Goal: Task Accomplishment & Management: Use online tool/utility

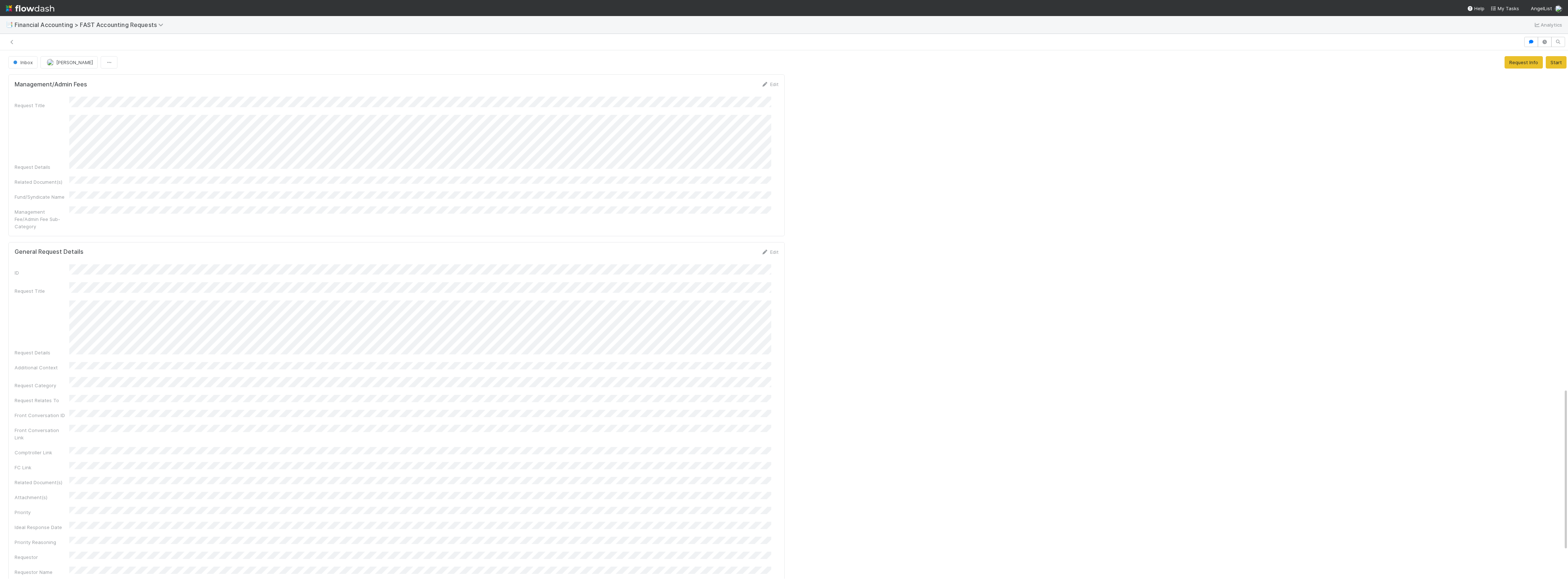
scroll to position [1102, 0]
click at [1553, 84] on icon at bounding box center [1556, 86] width 7 height 5
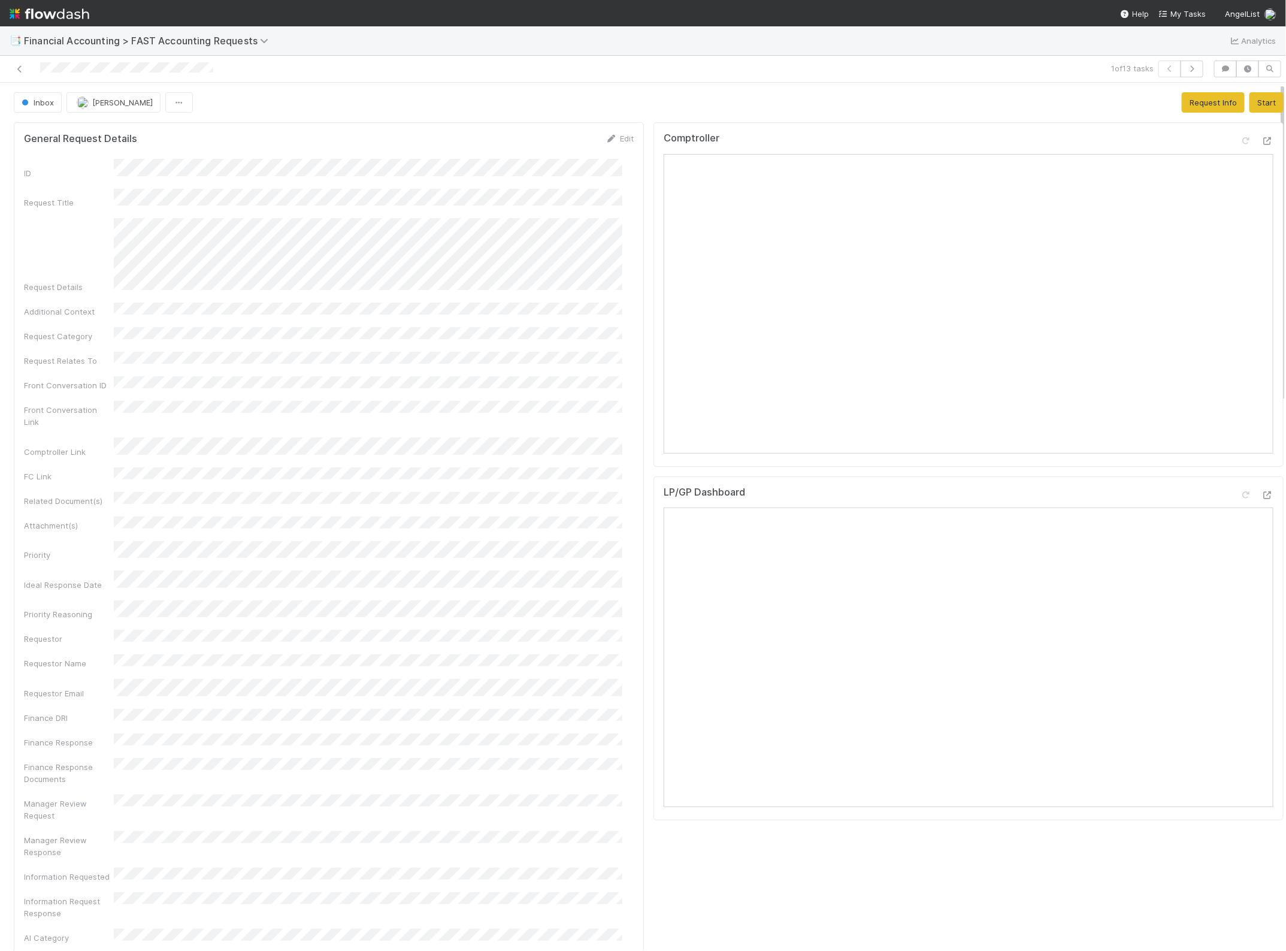
click at [555, 66] on div at bounding box center [307, 69] width 604 height 17
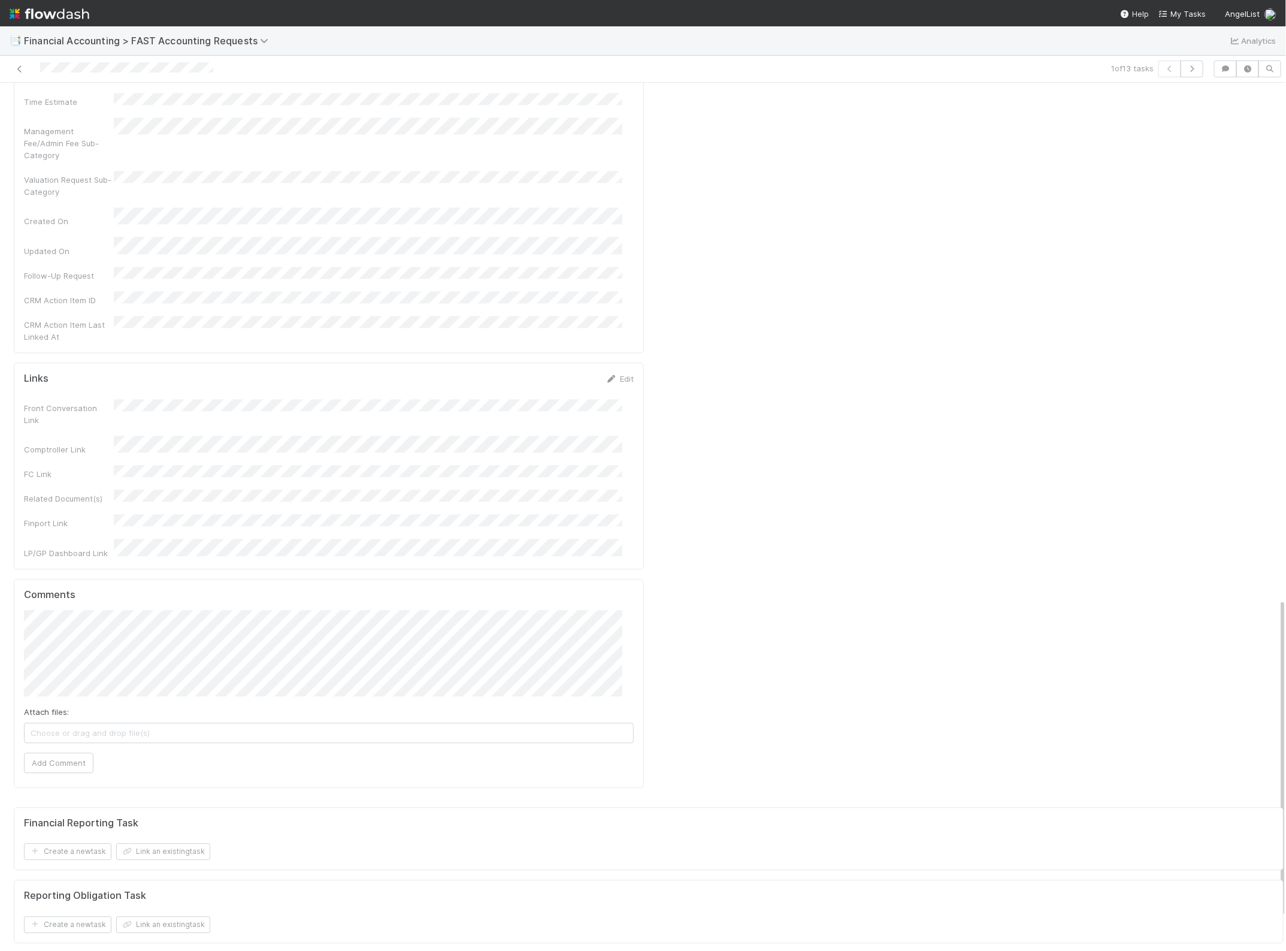
scroll to position [1486, 0]
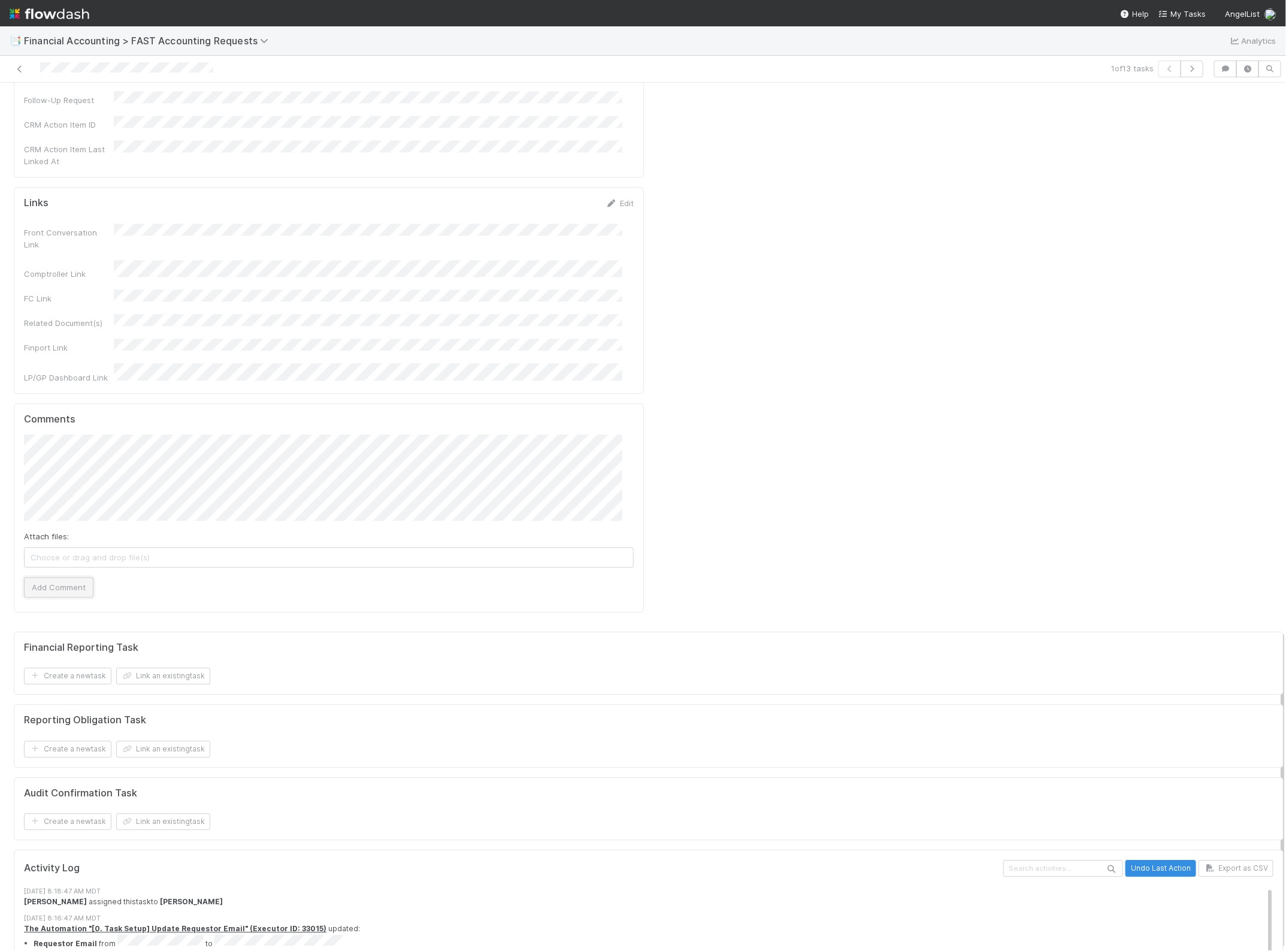
click at [87, 577] on button "Add Comment" at bounding box center [58, 587] width 69 height 20
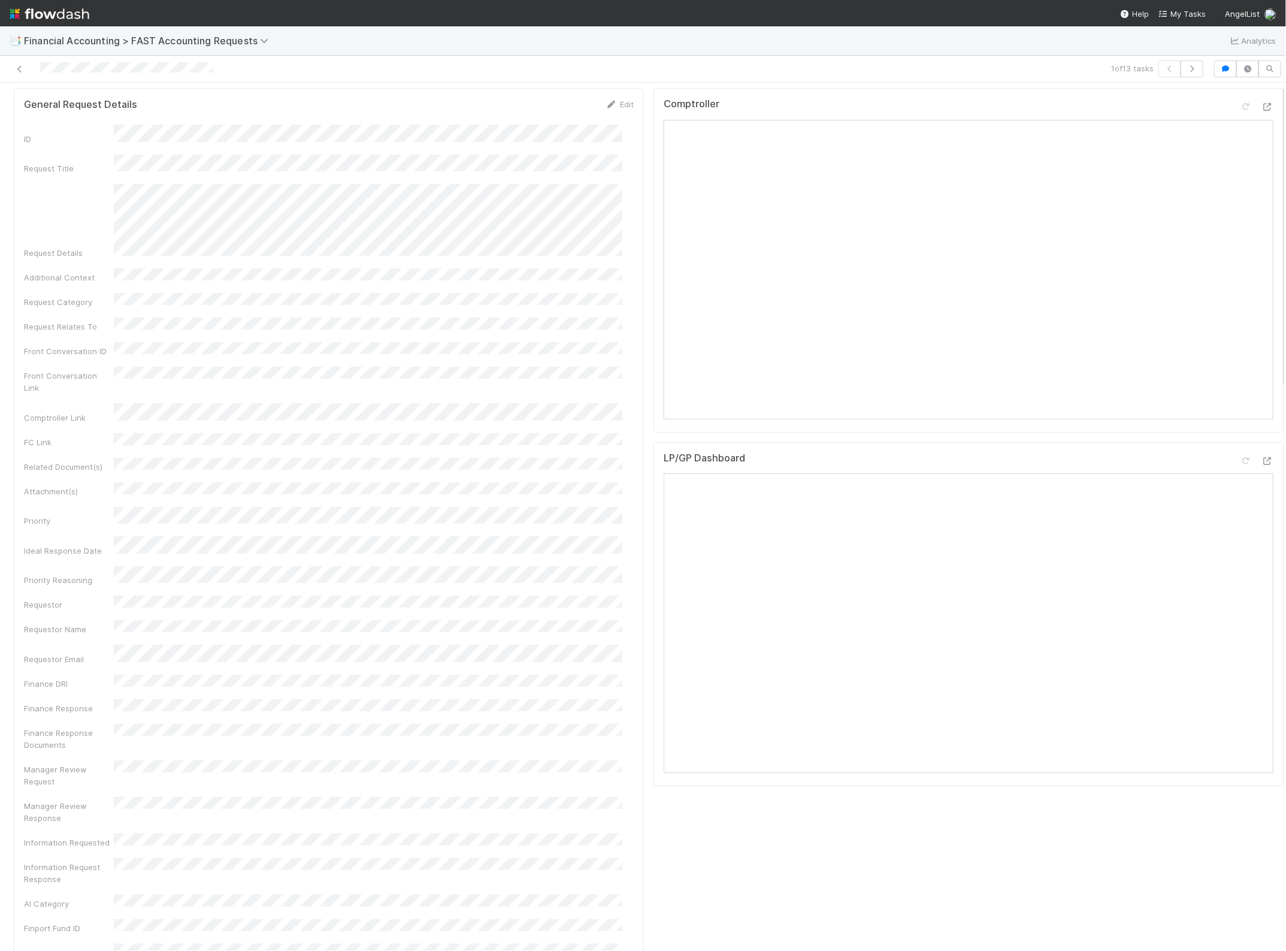
scroll to position [0, 0]
click at [51, 102] on span "Inbox" at bounding box center [36, 103] width 35 height 10
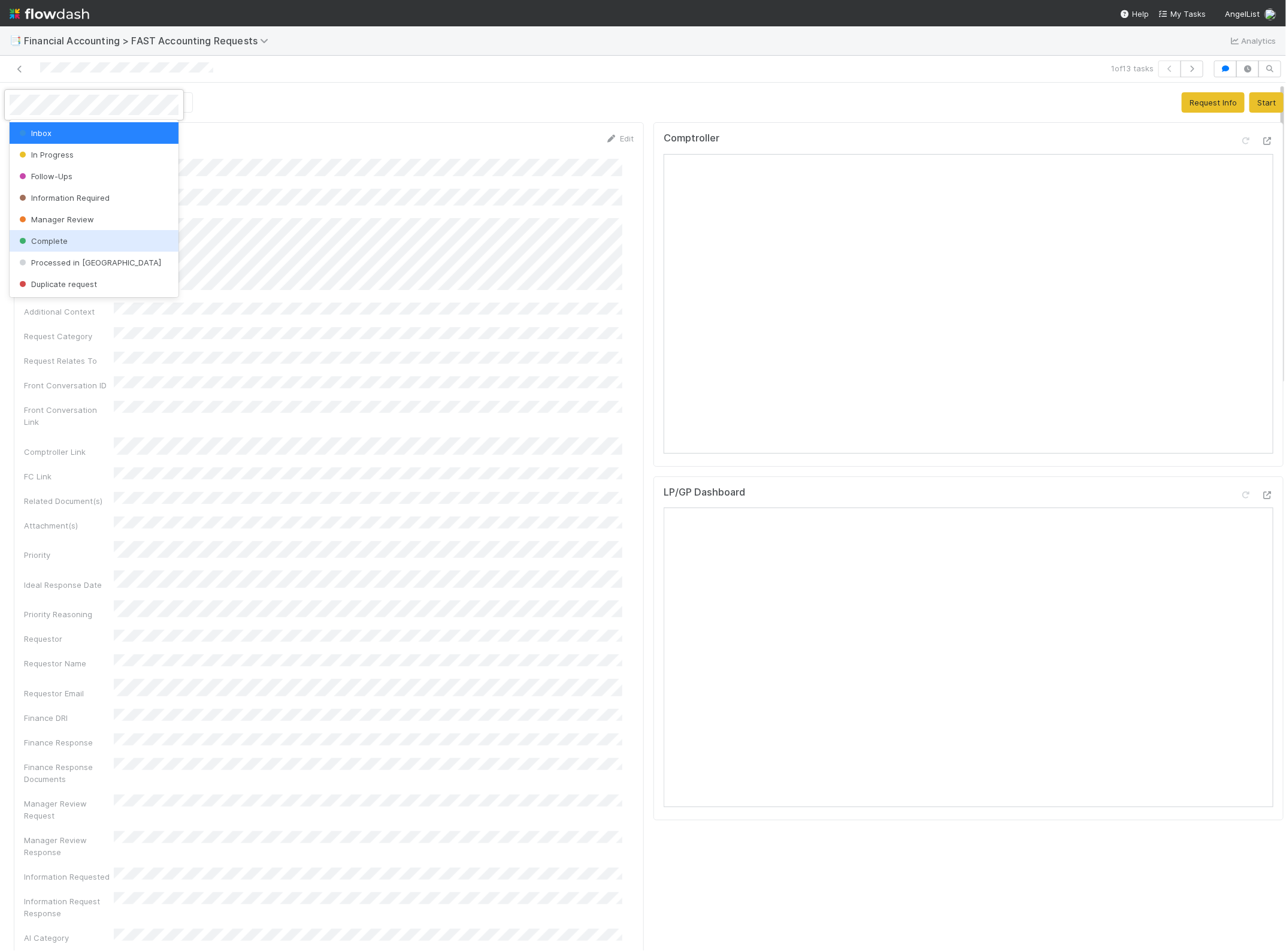
click at [73, 240] on div "Complete" at bounding box center [94, 241] width 169 height 22
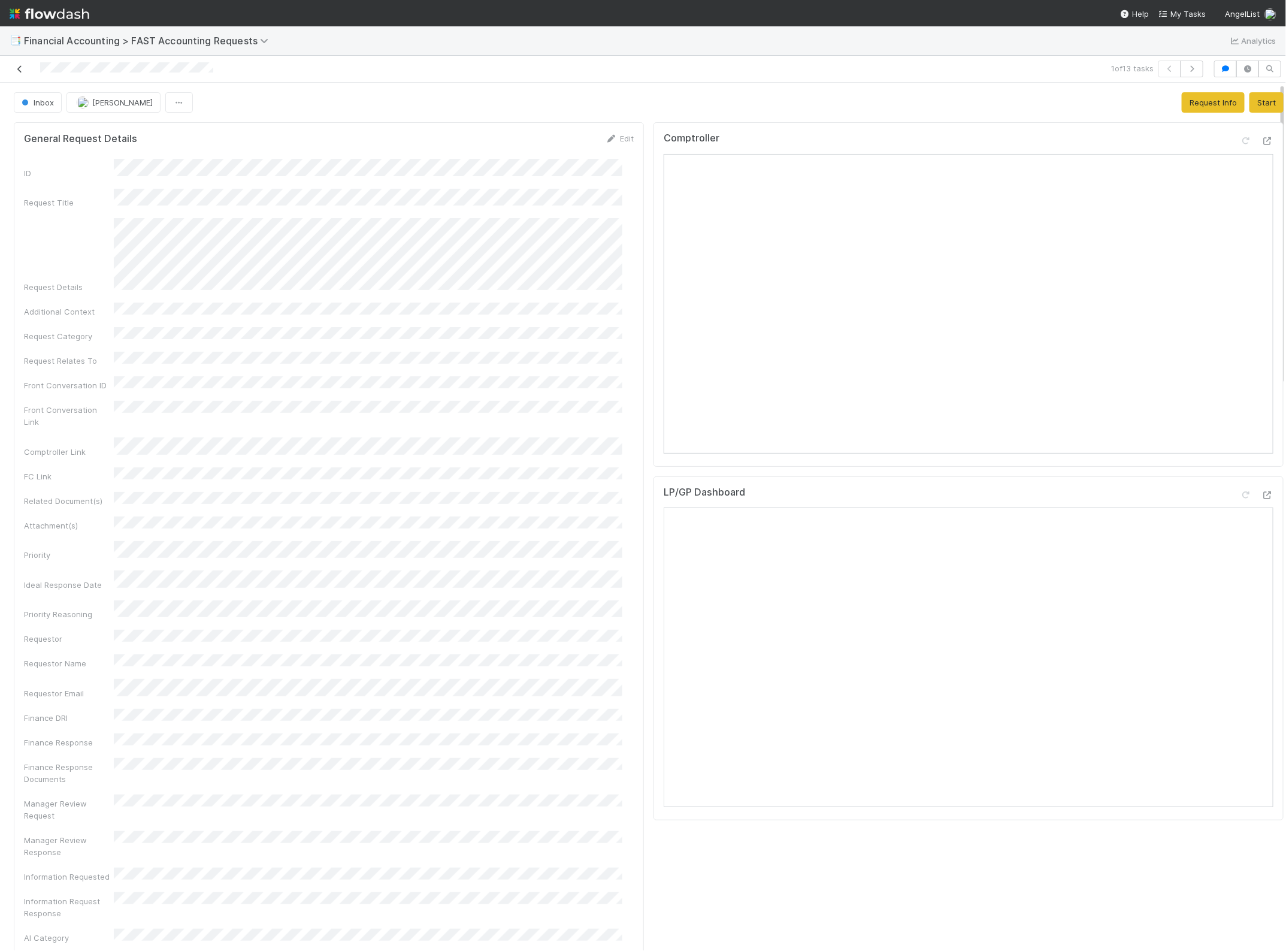
click at [19, 67] on icon at bounding box center [20, 69] width 12 height 8
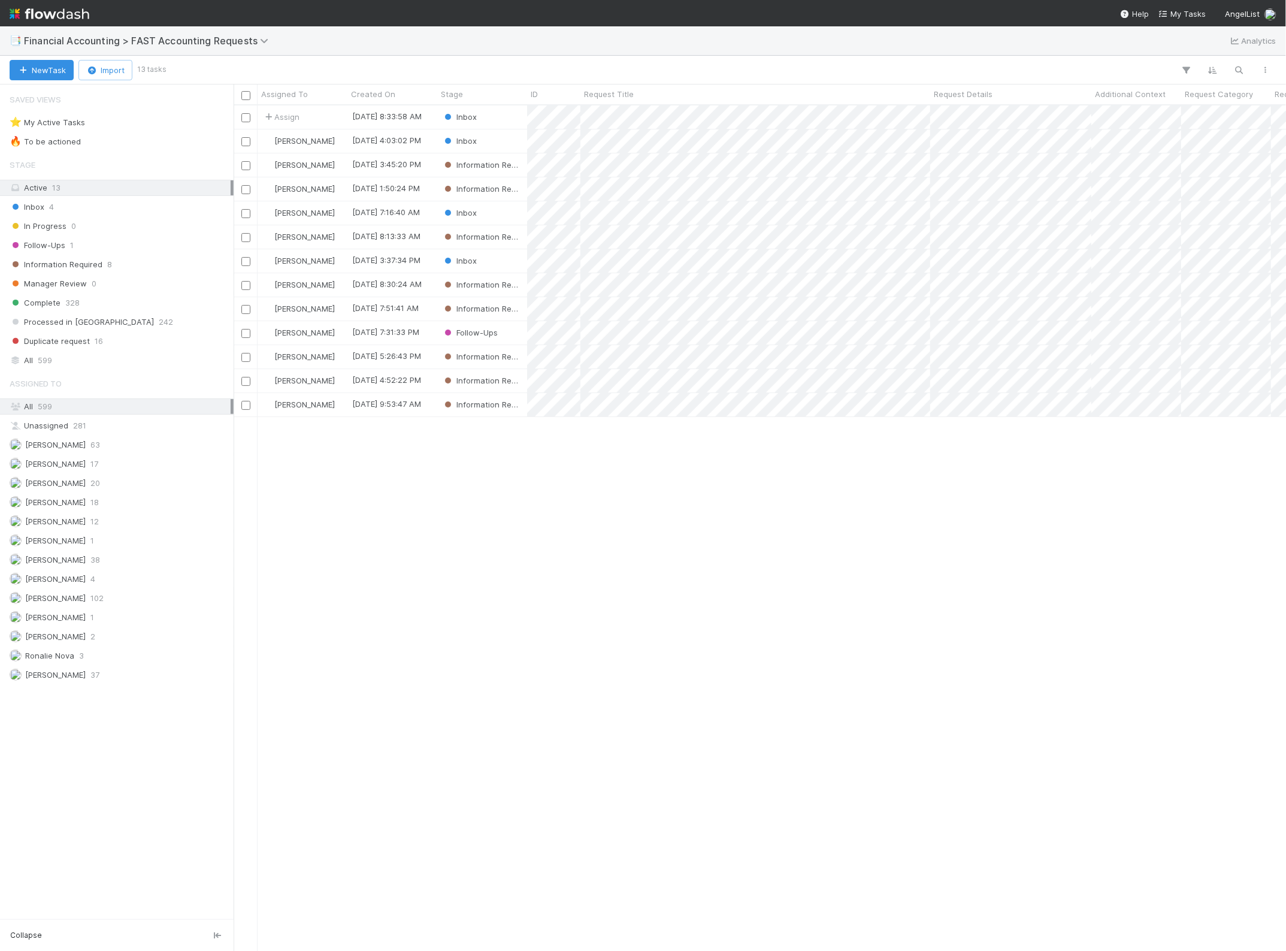
scroll to position [834, 1041]
click at [519, 211] on div "Inbox" at bounding box center [482, 212] width 90 height 23
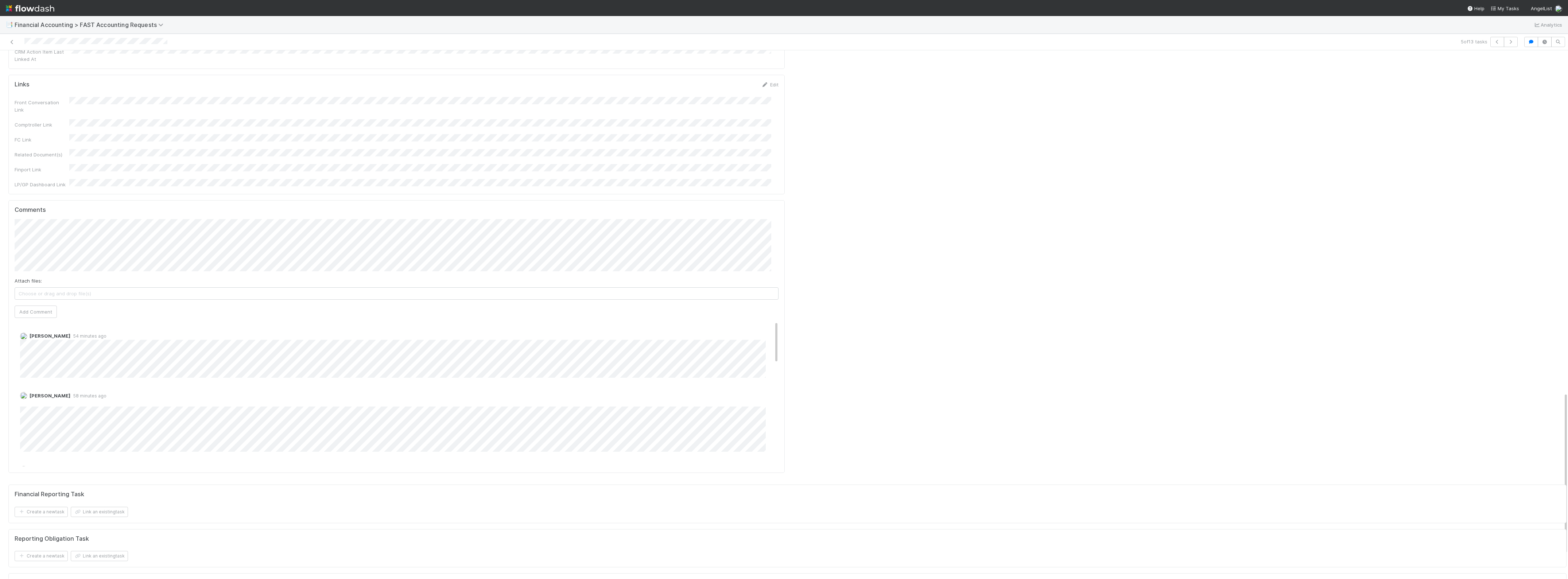
scroll to position [1102, 0]
click at [44, 313] on button "Add Comment" at bounding box center [35, 319] width 42 height 12
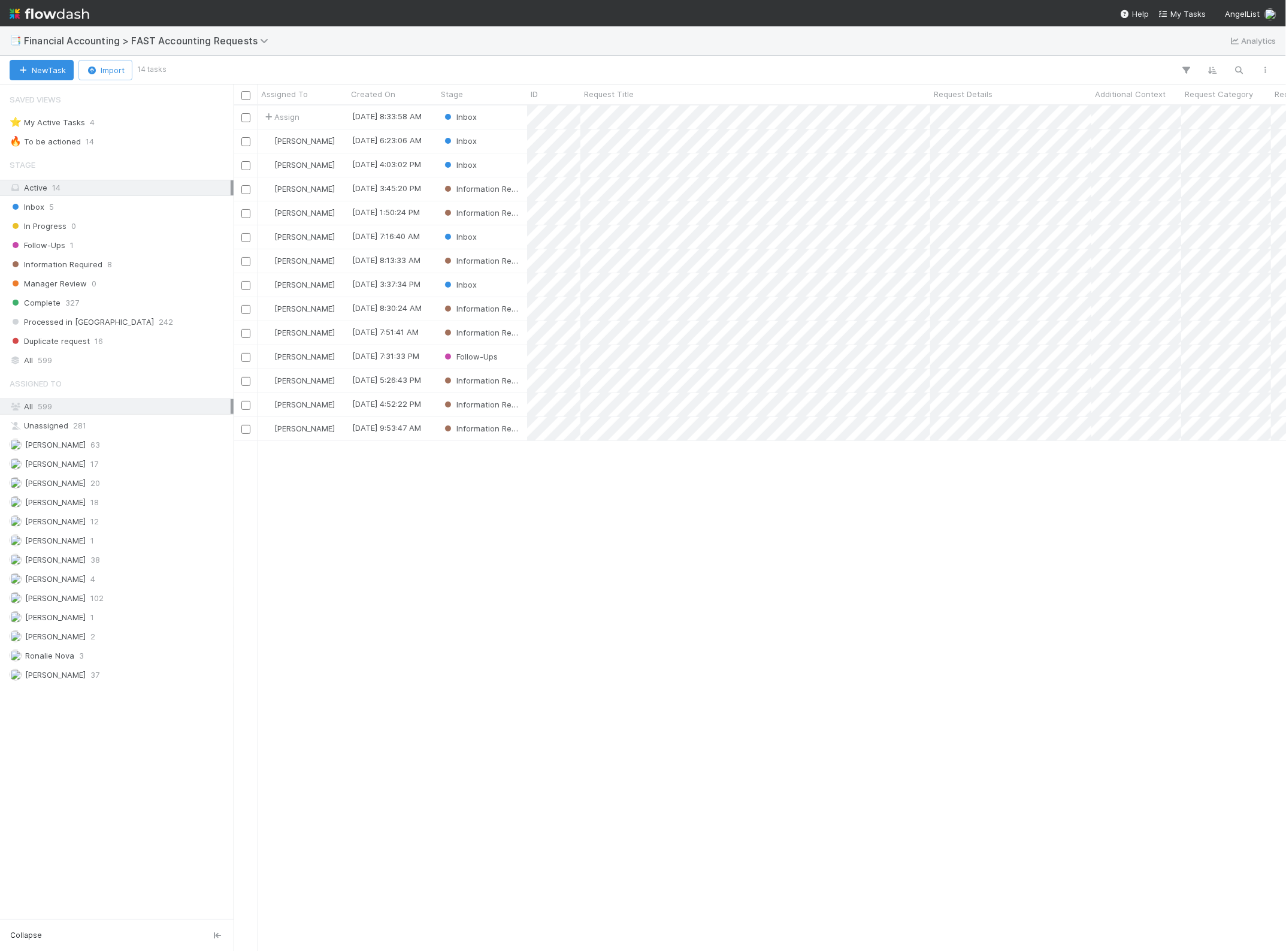
scroll to position [13, 12]
click at [646, 526] on div "Assign 8/27/25, 8:33:58 AM Inbox 0 0 0 8/27/25, 8:33:58 AM Zach Byers 8/27/25, …" at bounding box center [760, 527] width 1053 height 845
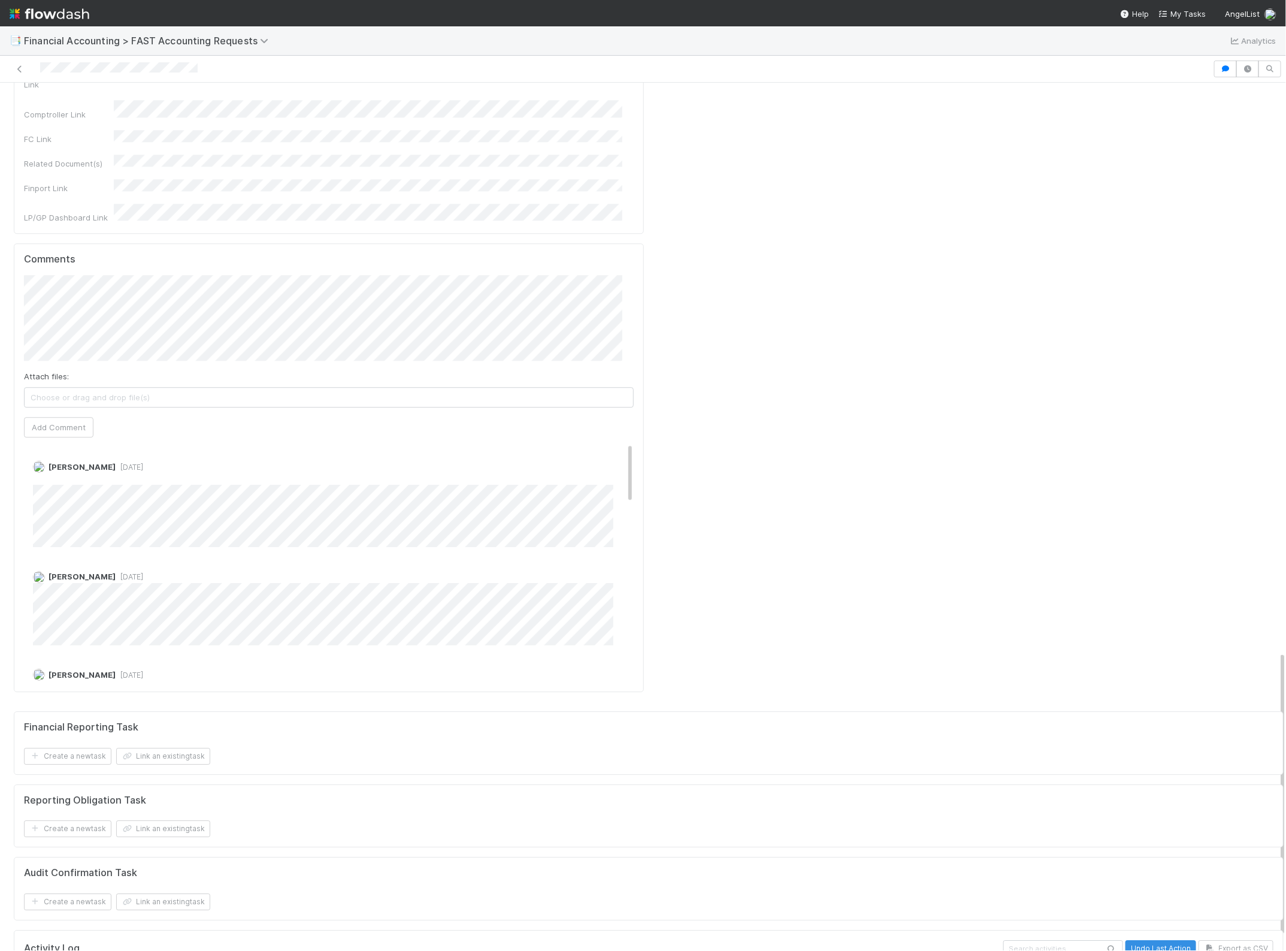
scroll to position [1647, 0]
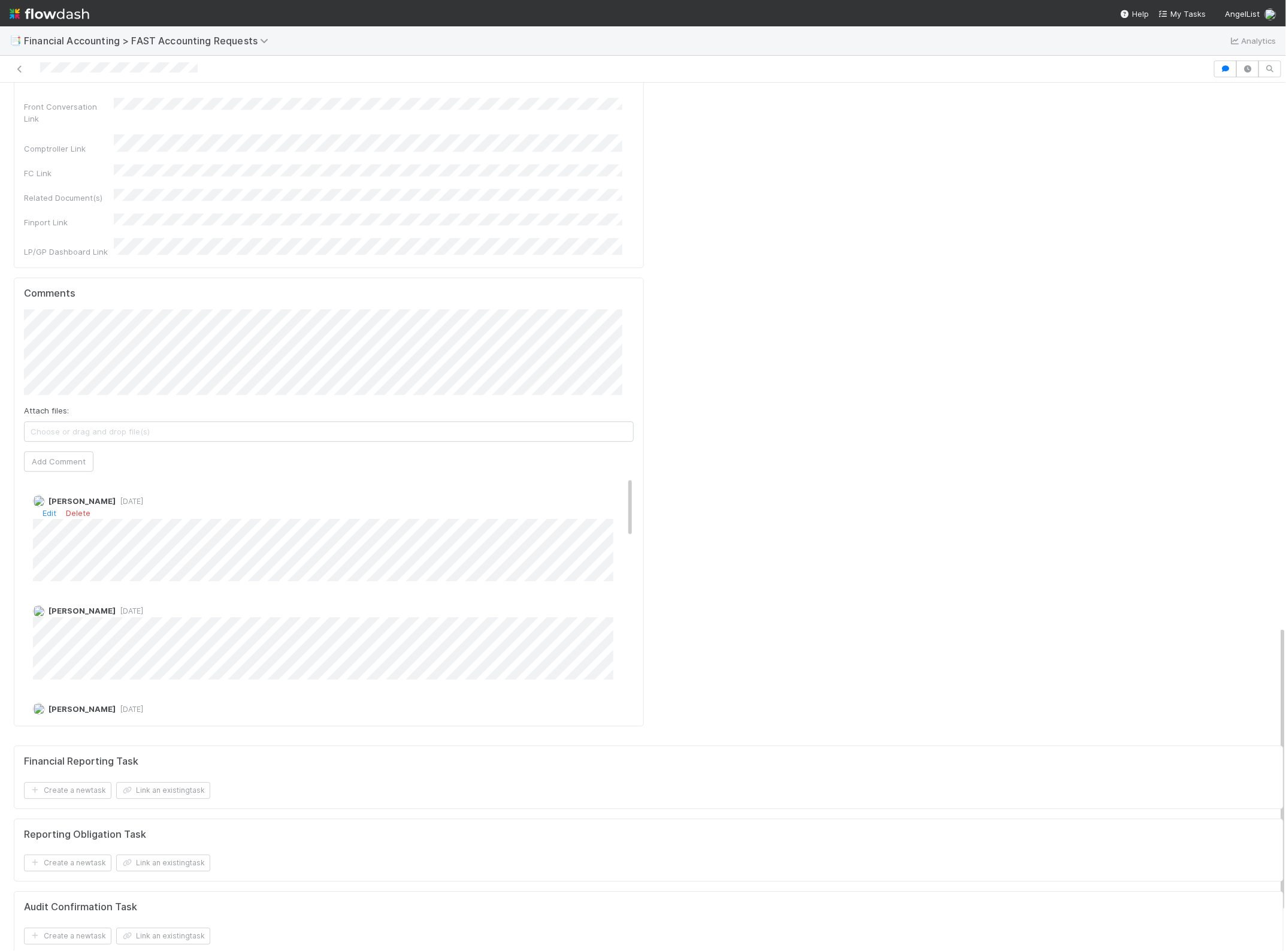
click at [609, 486] on div "Zach Byers 4 days ago Edit Delete" at bounding box center [334, 533] width 621 height 95
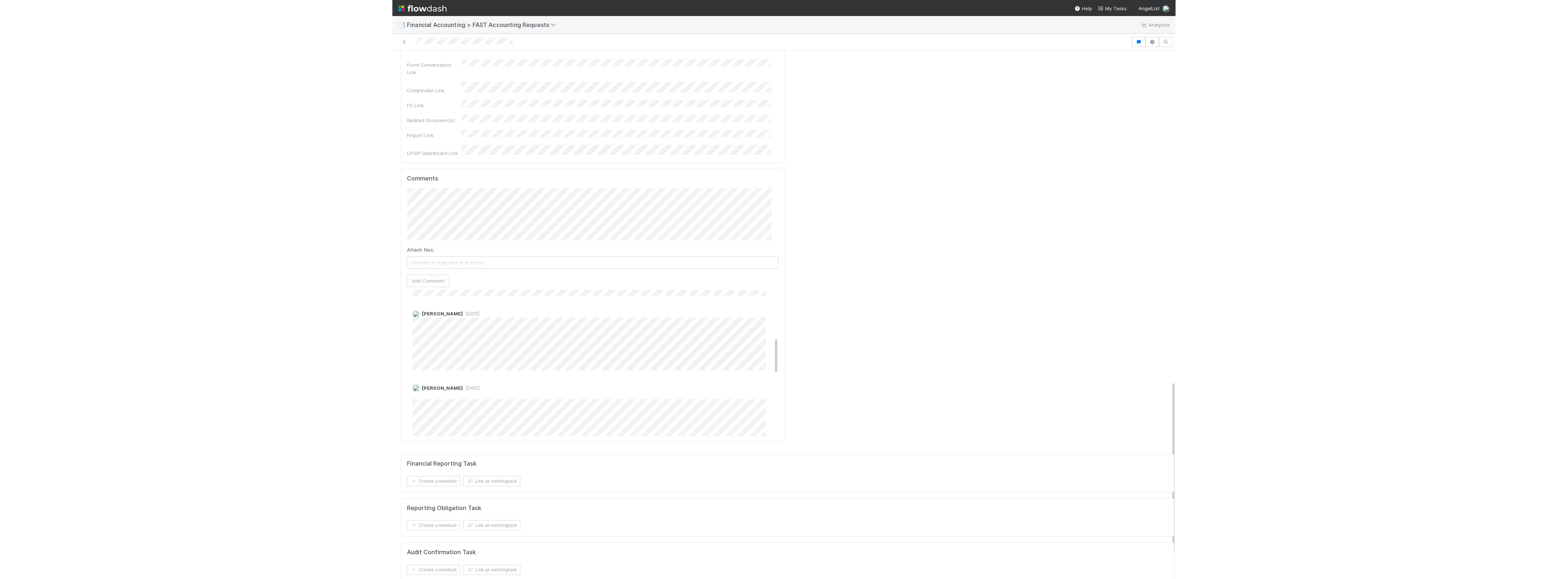
scroll to position [186, 0]
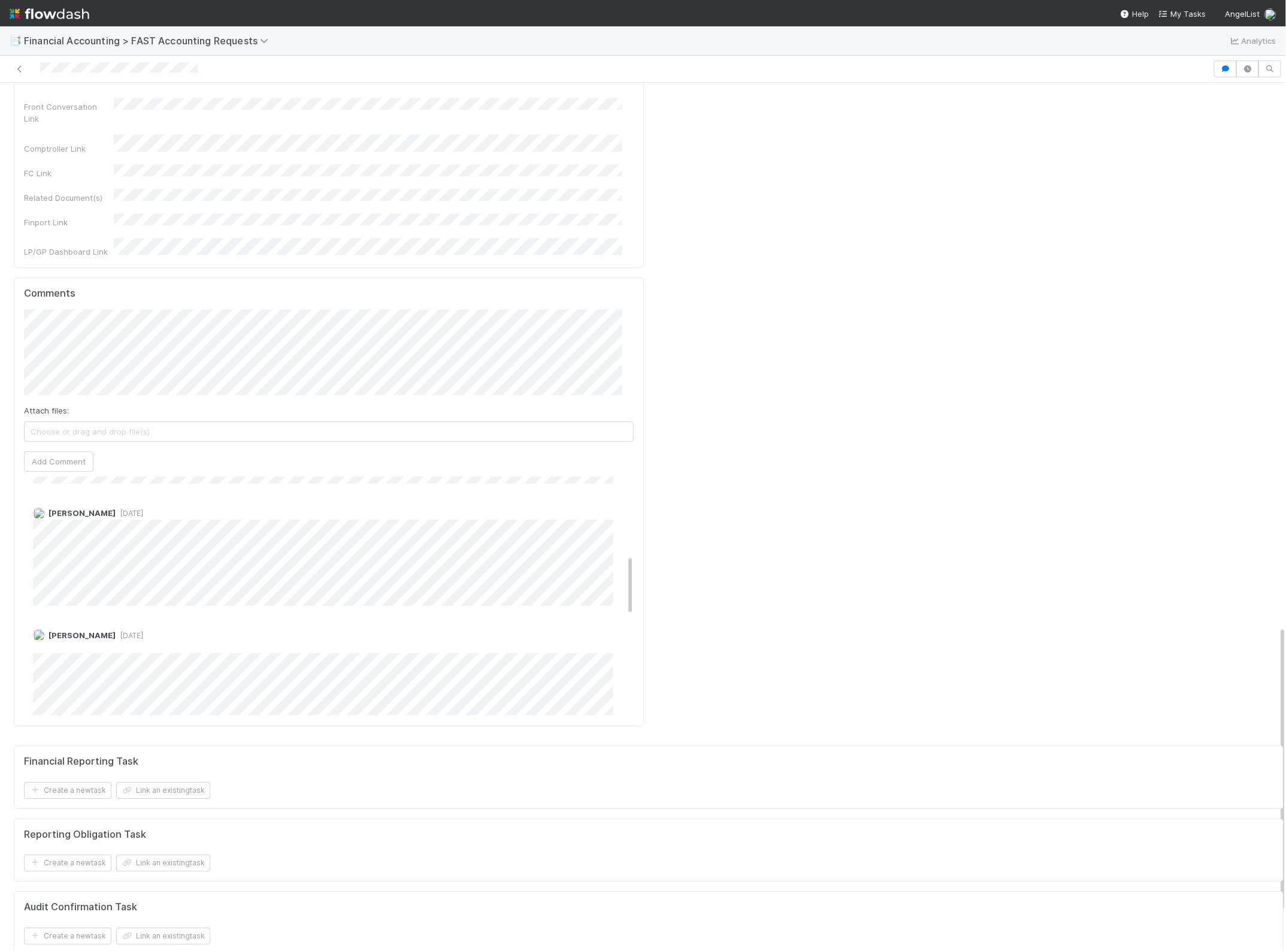
drag, startPoint x: 618, startPoint y: 319, endPoint x: 627, endPoint y: 397, distance: 78.4
click at [627, 397] on div "Comments Attach files: Choose or drag and drop file(s) Add Comment Zach Byers 4…" at bounding box center [329, 501] width 630 height 449
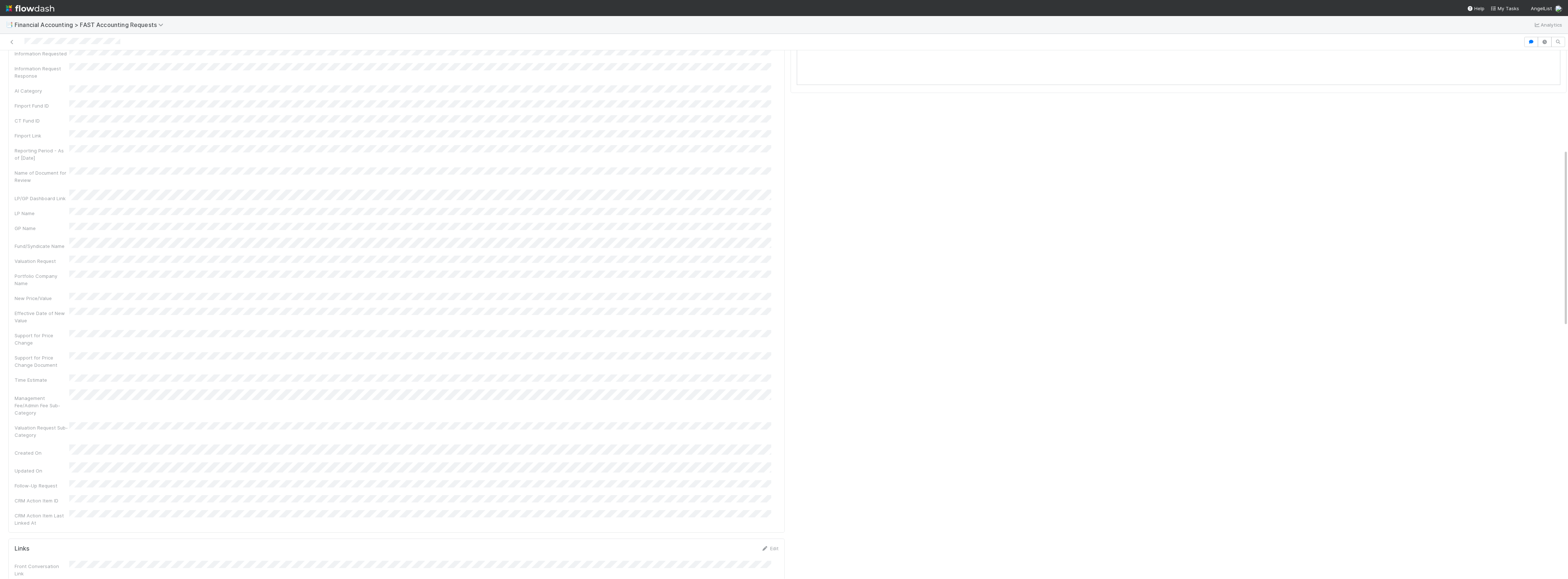
scroll to position [251, 0]
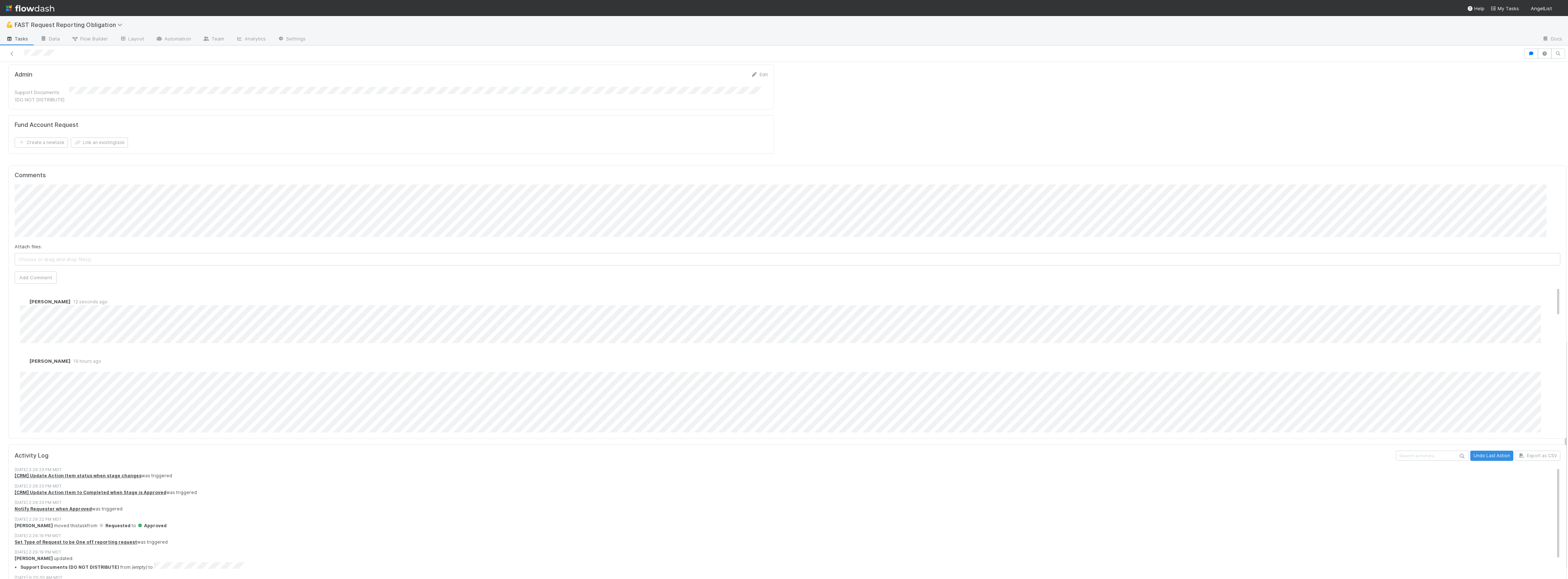
scroll to position [592, 0]
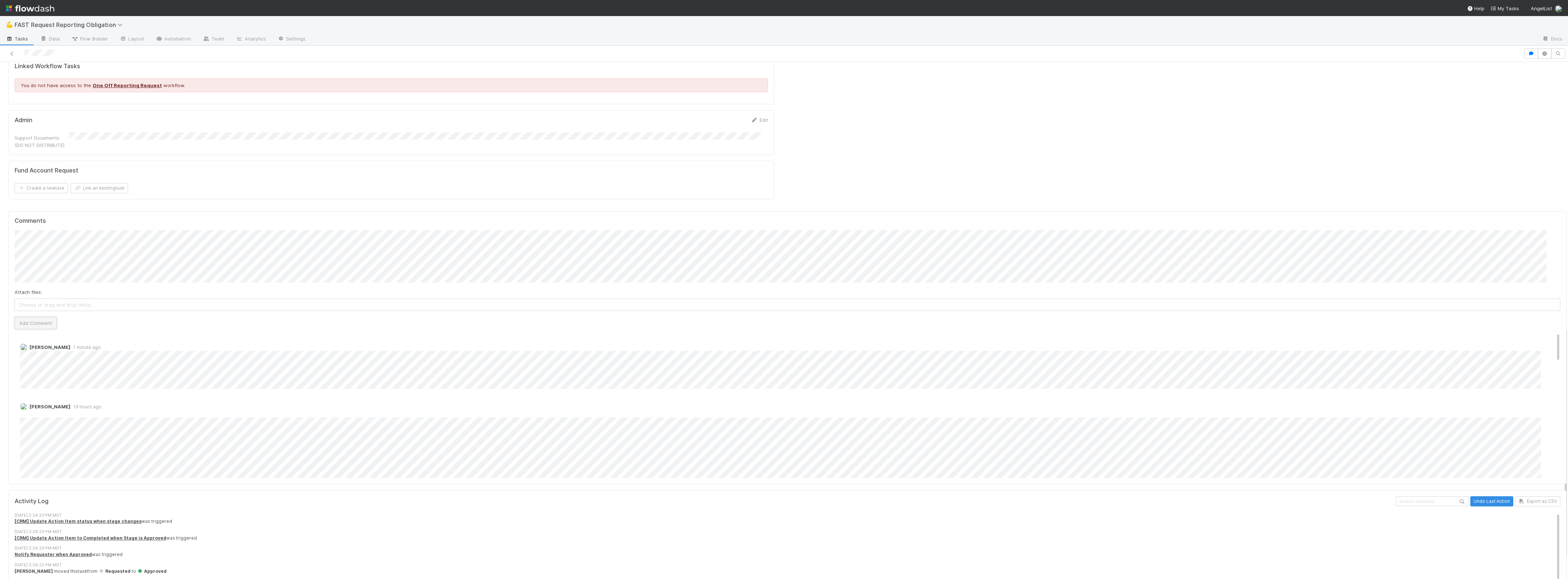
click at [38, 317] on button "Add Comment" at bounding box center [35, 323] width 42 height 12
click at [29, 352] on link "Edit" at bounding box center [30, 355] width 9 height 6
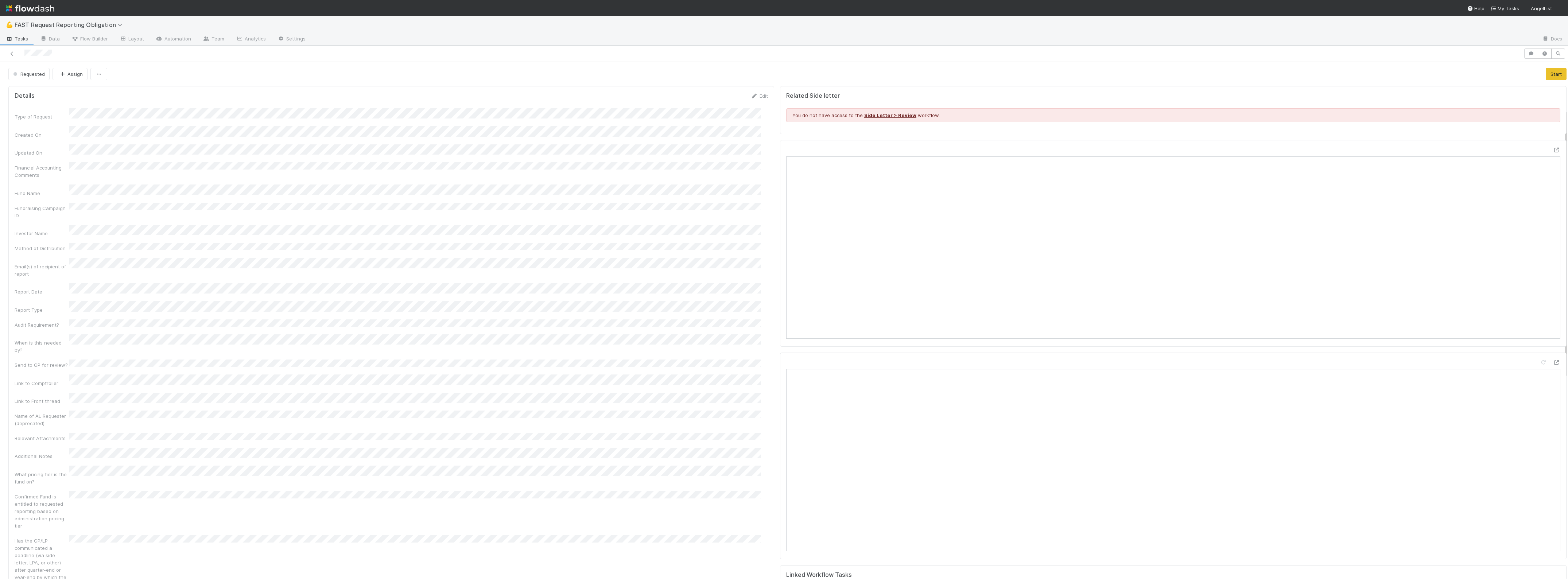
drag, startPoint x: 244, startPoint y: 426, endPoint x: 242, endPoint y: 419, distance: 7.3
click at [242, 535] on div "Has the GP/LP communicated a deadline (via side letter, LPA, or other) after qu…" at bounding box center [391, 569] width 754 height 68
click at [1553, 150] on icon at bounding box center [1556, 150] width 7 height 5
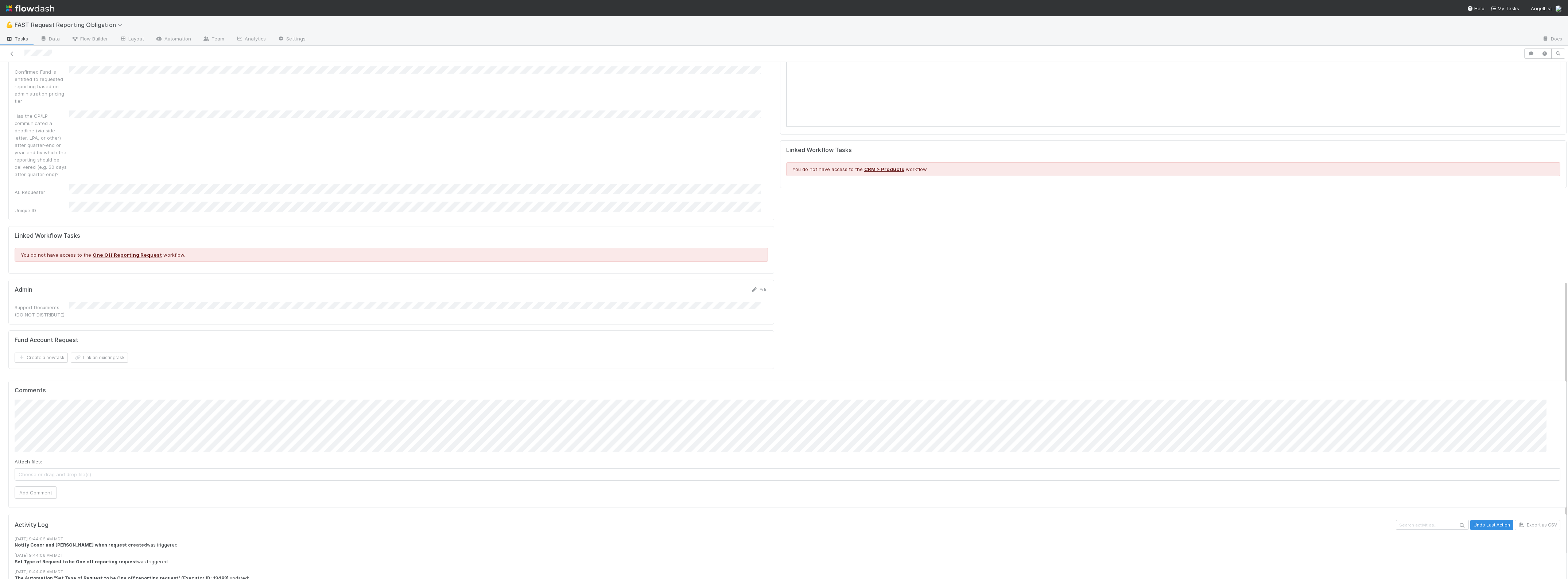
scroll to position [409, 0]
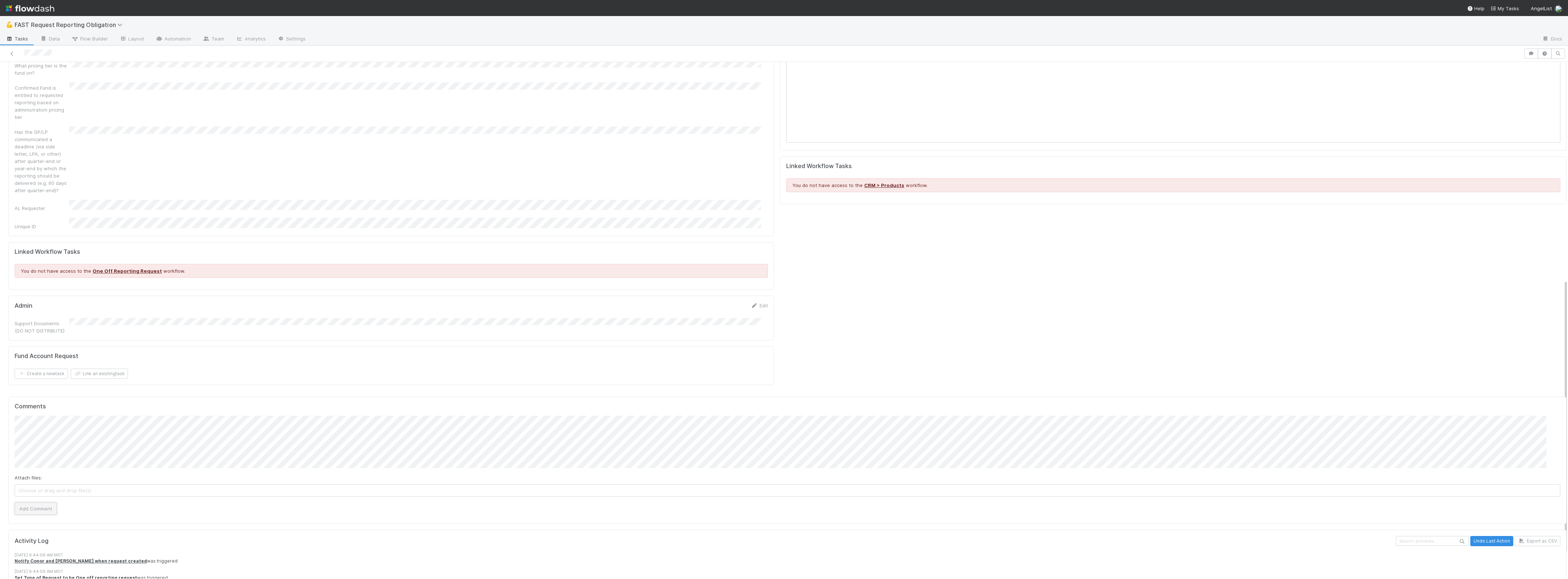
click at [46, 503] on button "Add Comment" at bounding box center [35, 509] width 42 height 12
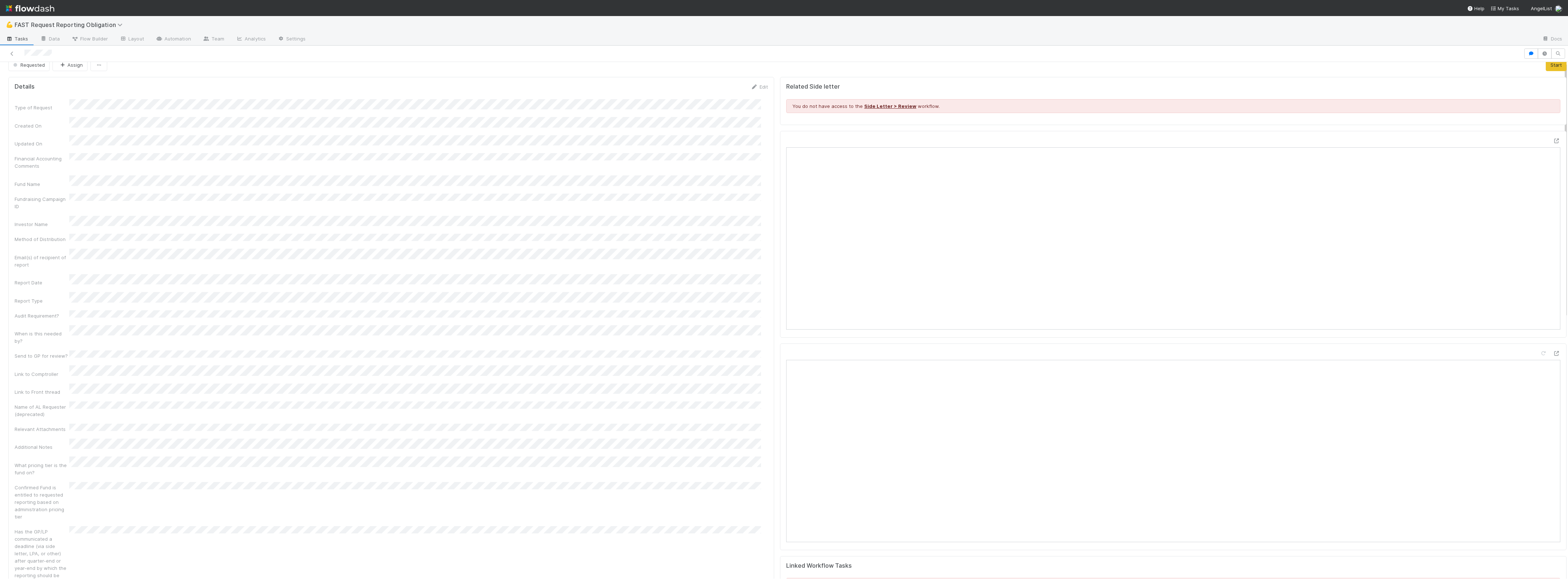
scroll to position [0, 0]
click at [42, 74] on span "Requested" at bounding box center [28, 74] width 33 height 6
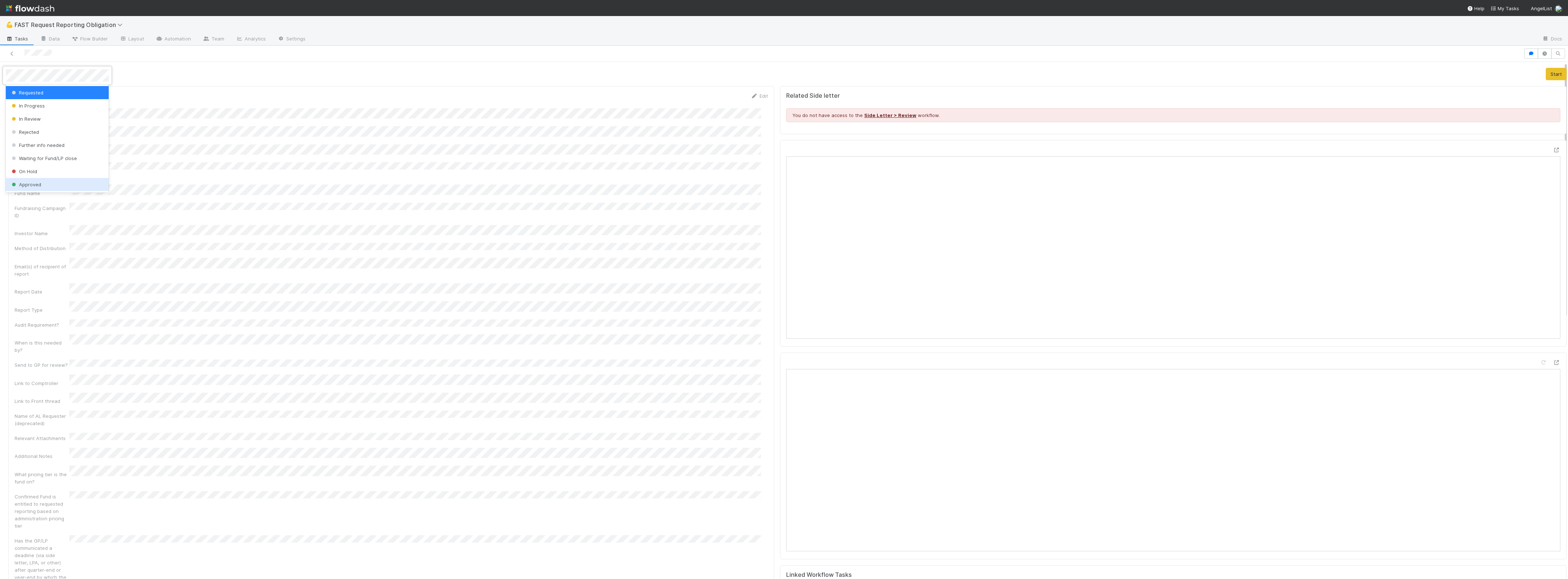
click at [46, 183] on div "Approved" at bounding box center [57, 184] width 103 height 13
click at [74, 75] on button "Assign" at bounding box center [68, 74] width 35 height 12
click at [74, 94] on span "Zach Byers you" at bounding box center [85, 93] width 47 height 6
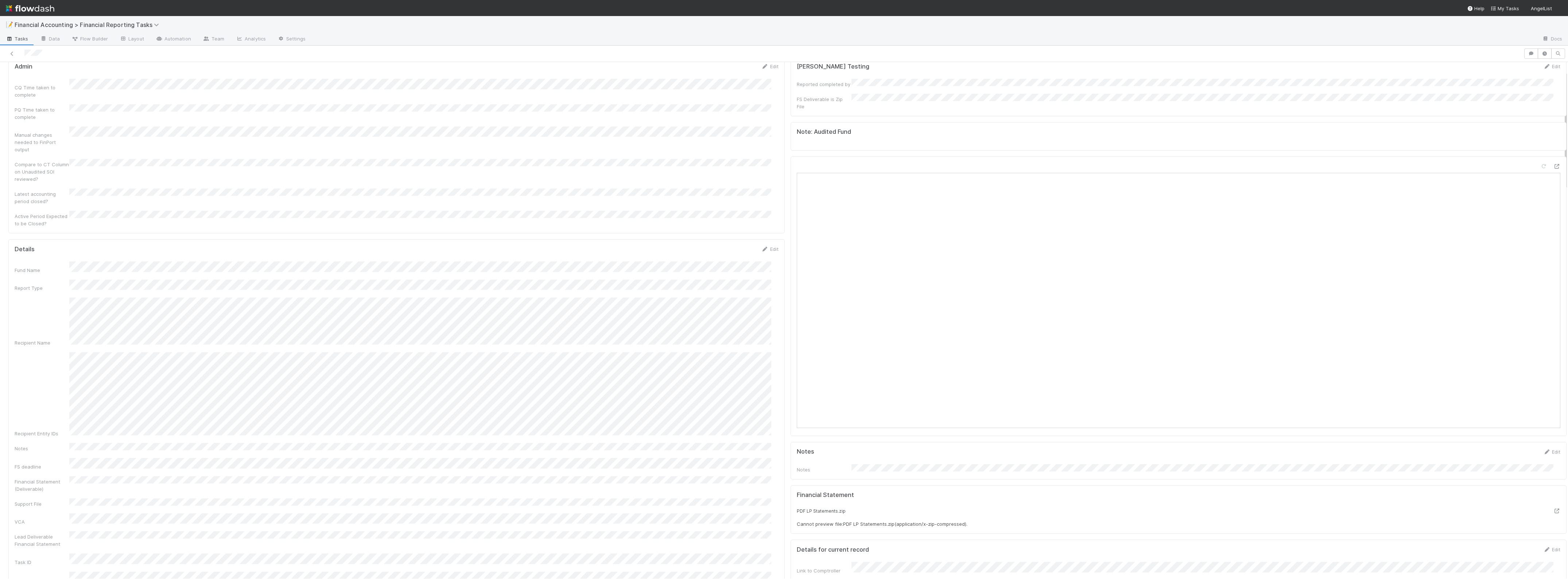
scroll to position [46, 0]
click at [13, 51] on icon at bounding box center [12, 54] width 7 height 5
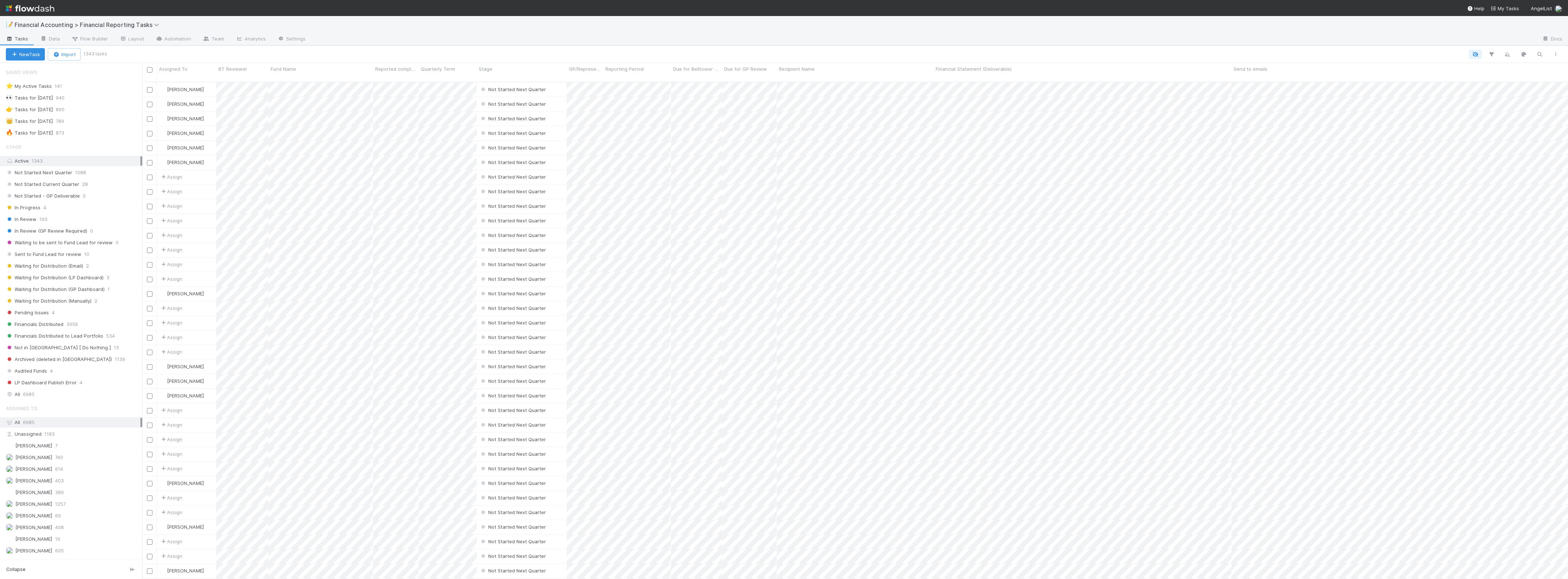
scroll to position [496, 1419]
click at [640, 29] on div "📝 Financial Accounting > Financial Reporting Tasks" at bounding box center [784, 24] width 1568 height 18
click at [89, 281] on span "Waiting for Distribution (LP Dashboard)" at bounding box center [55, 278] width 98 height 9
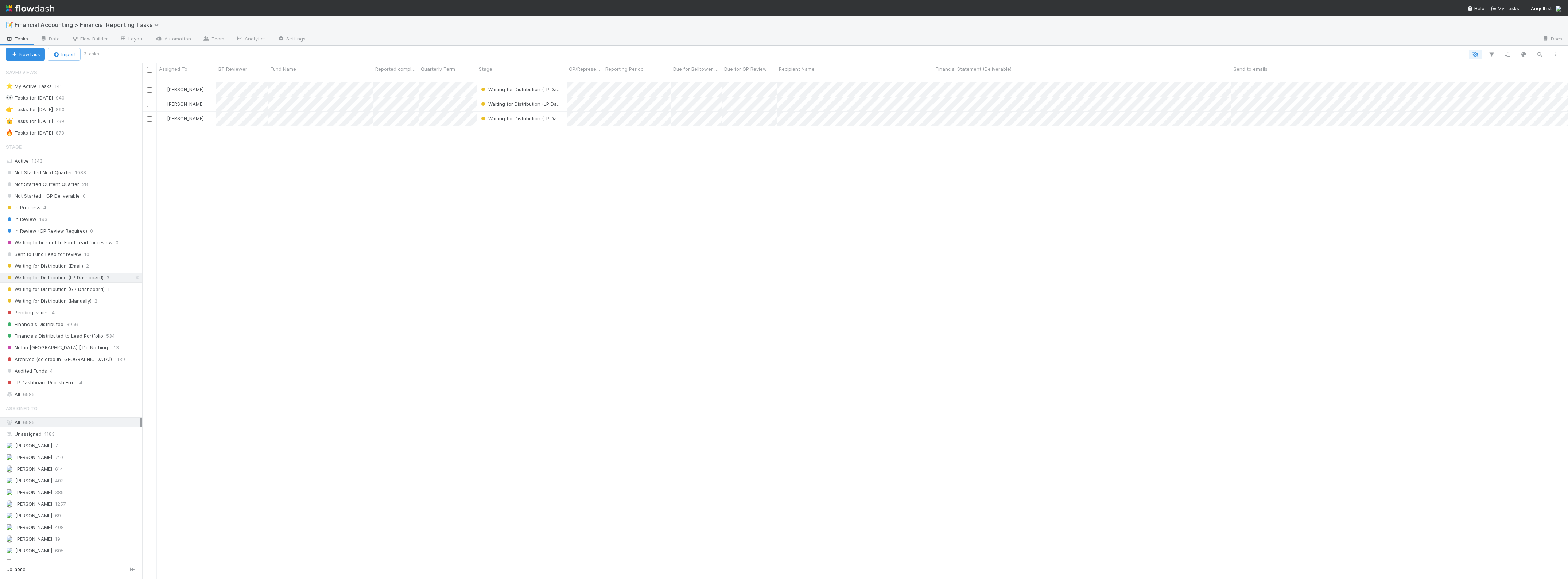
scroll to position [496, 1419]
click at [82, 292] on span "Waiting for Distribution (GP Dashboard)" at bounding box center [55, 289] width 99 height 9
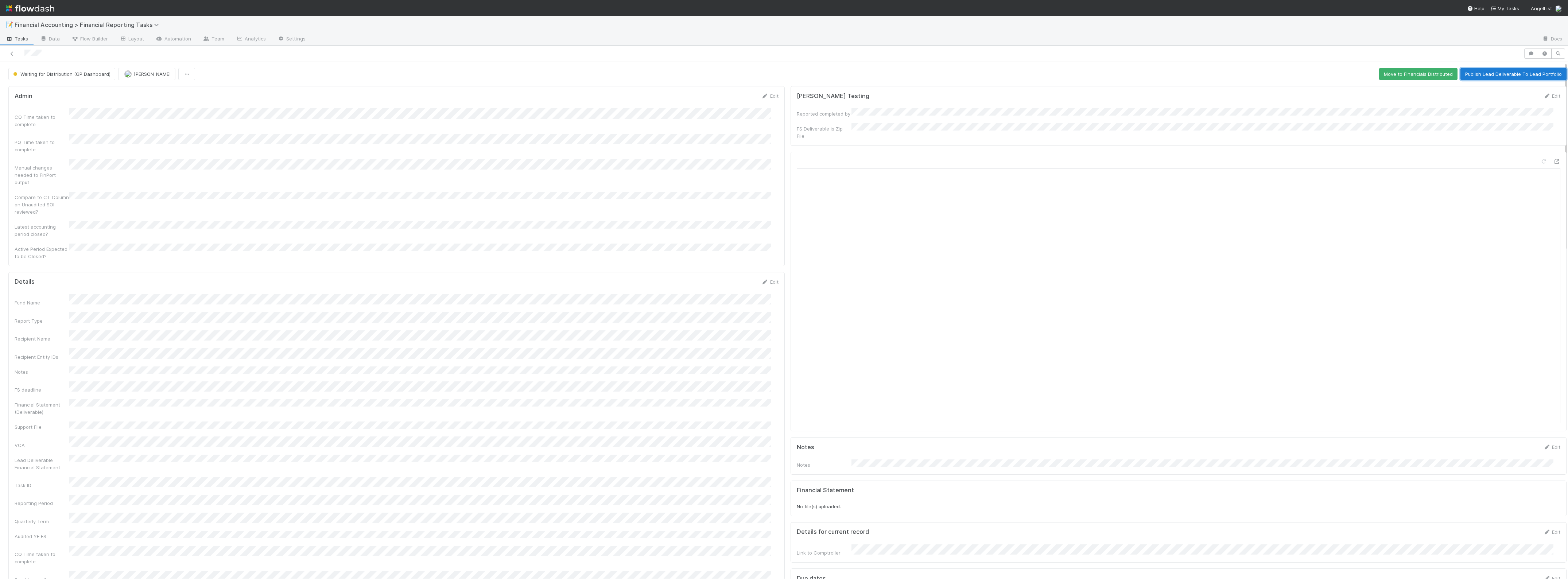
click at [1496, 79] on button "Publish Lead Deliverable To Lead Portfolio" at bounding box center [1513, 74] width 106 height 12
click at [10, 53] on icon at bounding box center [12, 54] width 7 height 5
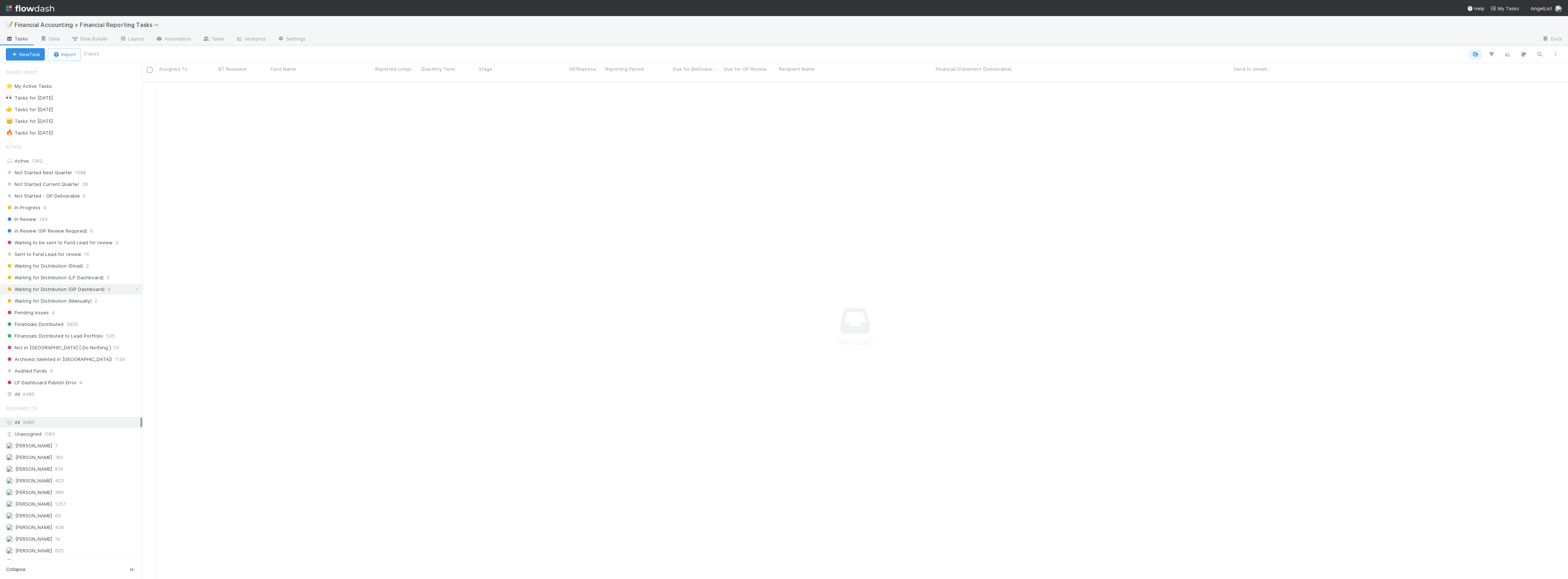
scroll to position [489, 1412]
click at [89, 281] on span "Waiting for Distribution (LP Dashboard)" at bounding box center [55, 278] width 98 height 9
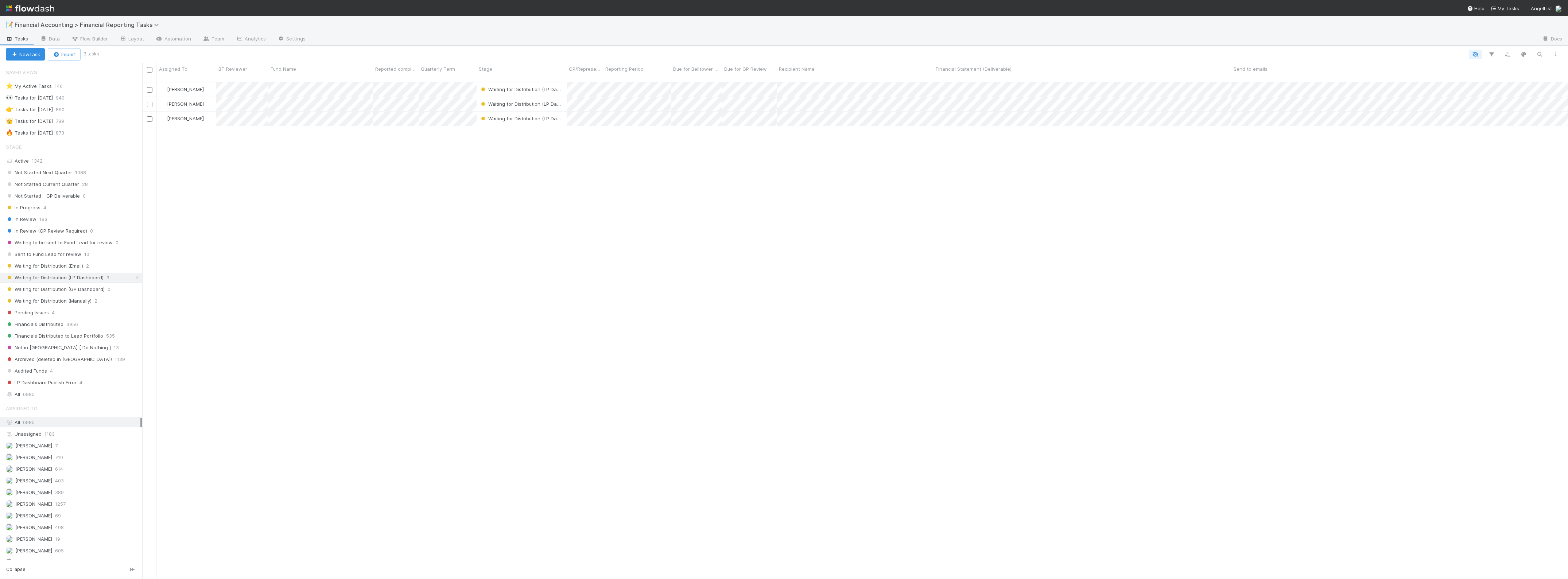
scroll to position [496, 1419]
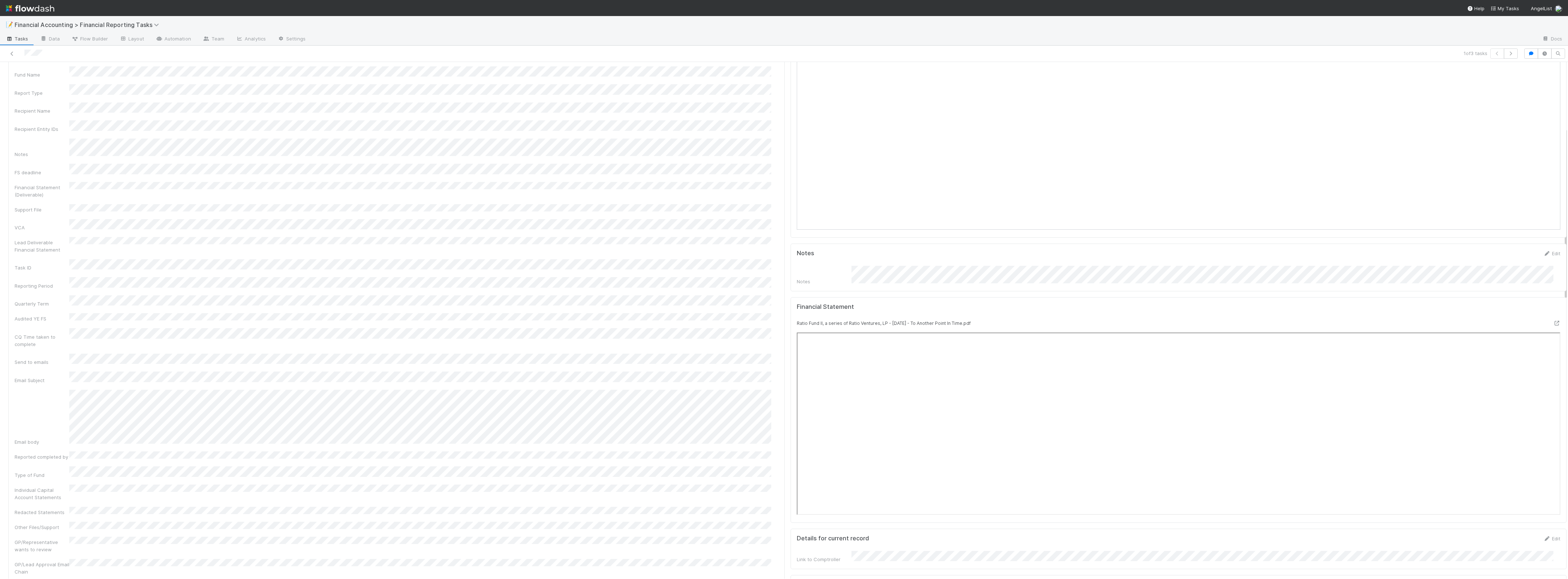
scroll to position [183, 0]
click at [1507, 52] on icon "button" at bounding box center [1511, 53] width 7 height 4
click at [1507, 52] on icon "button" at bounding box center [1511, 53] width 7 height 4
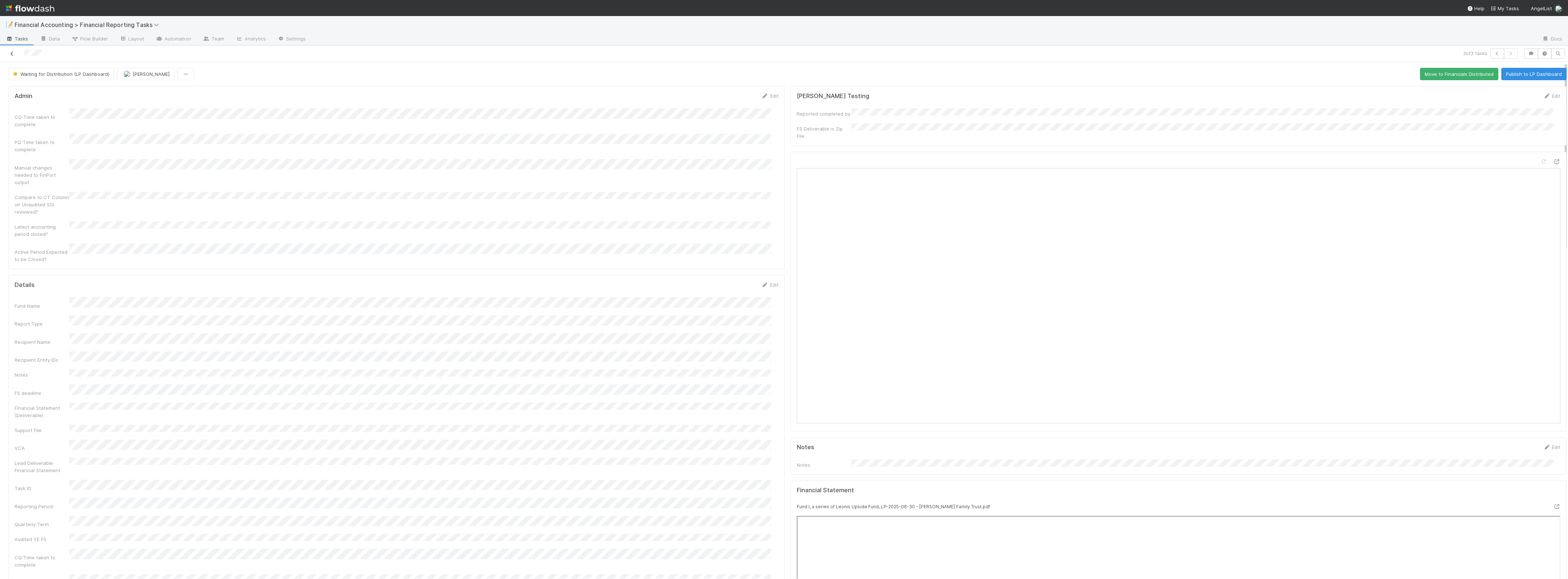
click at [12, 53] on icon at bounding box center [12, 54] width 7 height 5
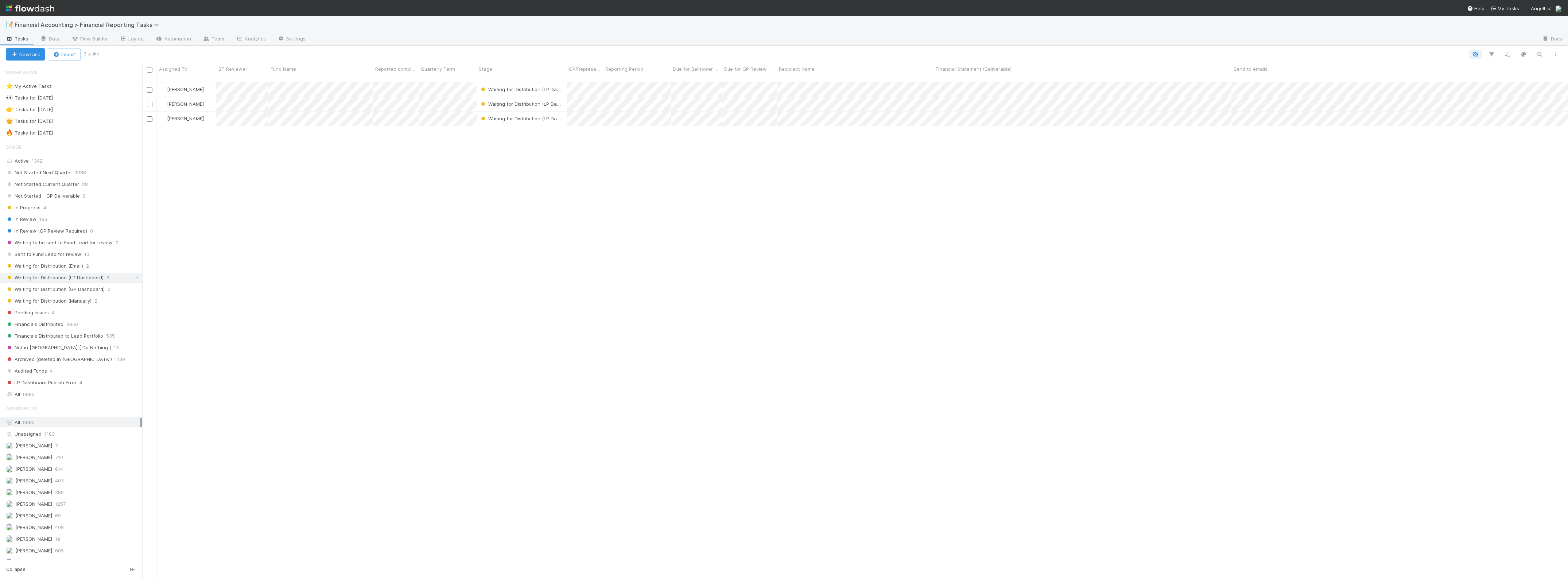
scroll to position [496, 1419]
click at [148, 71] on input "checkbox" at bounding box center [149, 69] width 5 height 5
checkbox input "true"
click at [130, 52] on icon "button" at bounding box center [126, 55] width 7 height 5
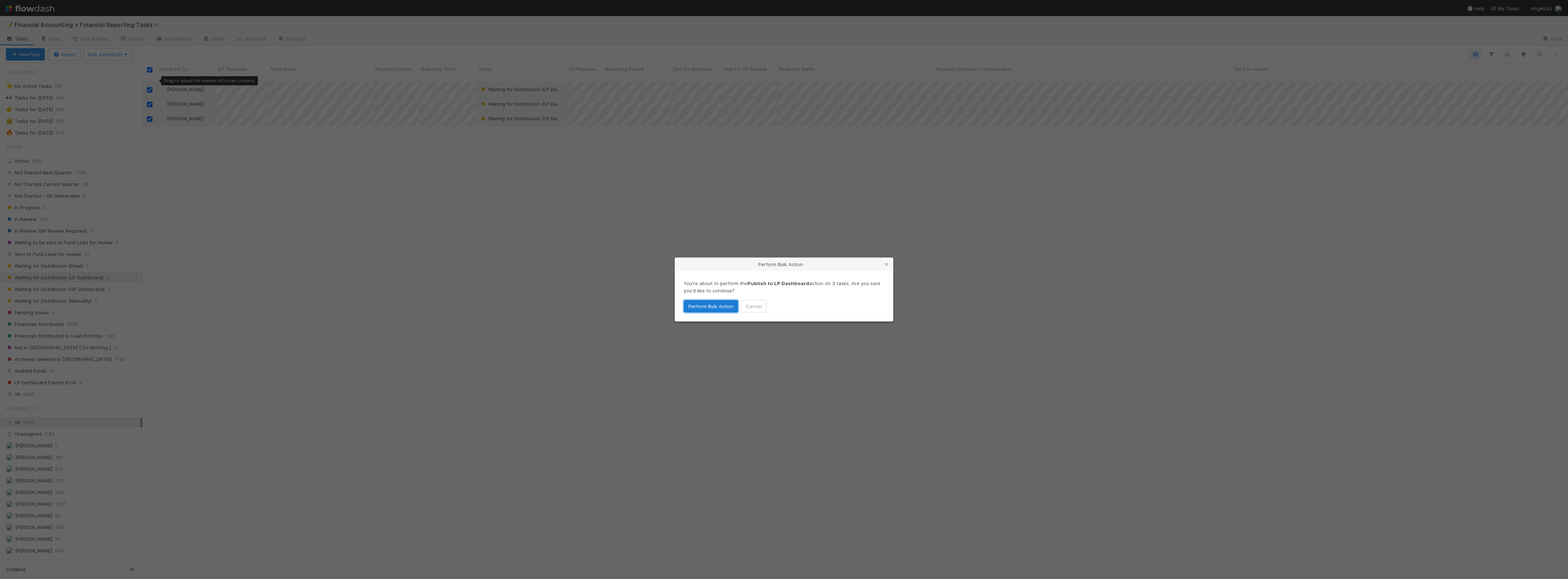
click at [699, 309] on button "Perform Bulk Action" at bounding box center [710, 306] width 54 height 12
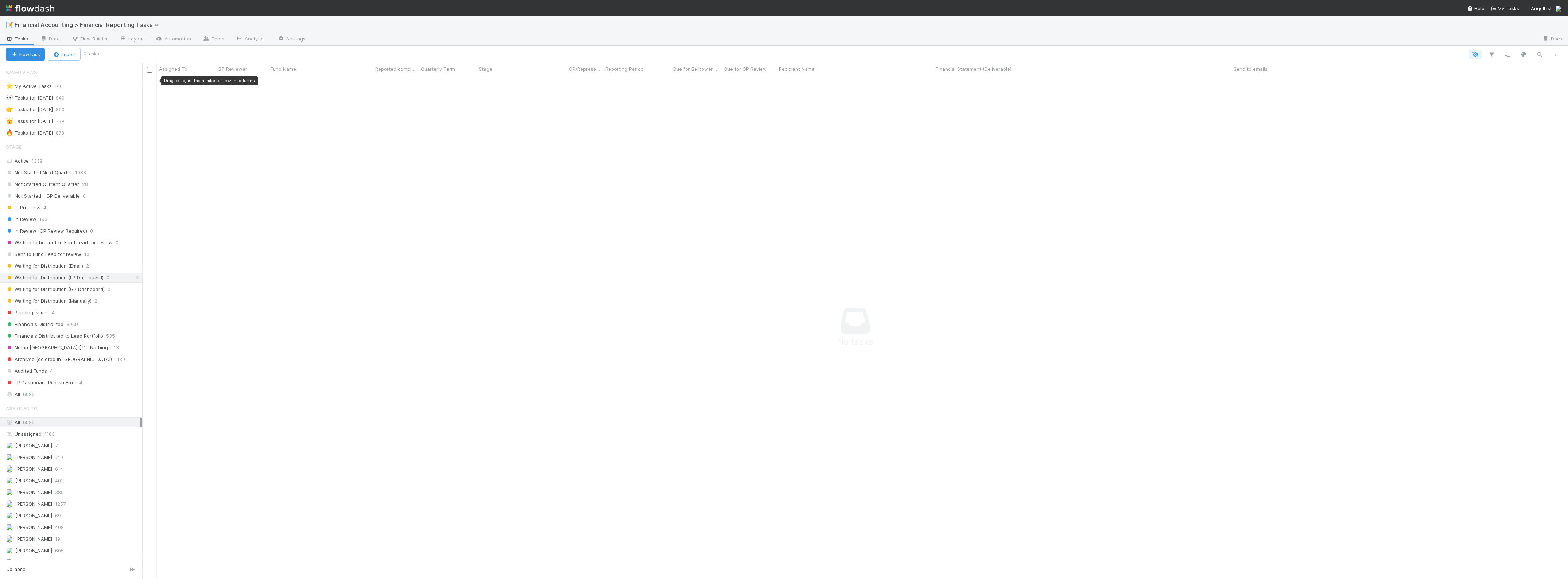
scroll to position [489, 1412]
click at [79, 268] on span "Waiting for Distribution (Email)" at bounding box center [44, 266] width 77 height 9
click at [494, 141] on div "Zach Byers Waiting for Distribution (Email) 4/1/25, 1:09:36 AM 8/27/25, 9:45:15…" at bounding box center [855, 334] width 1426 height 503
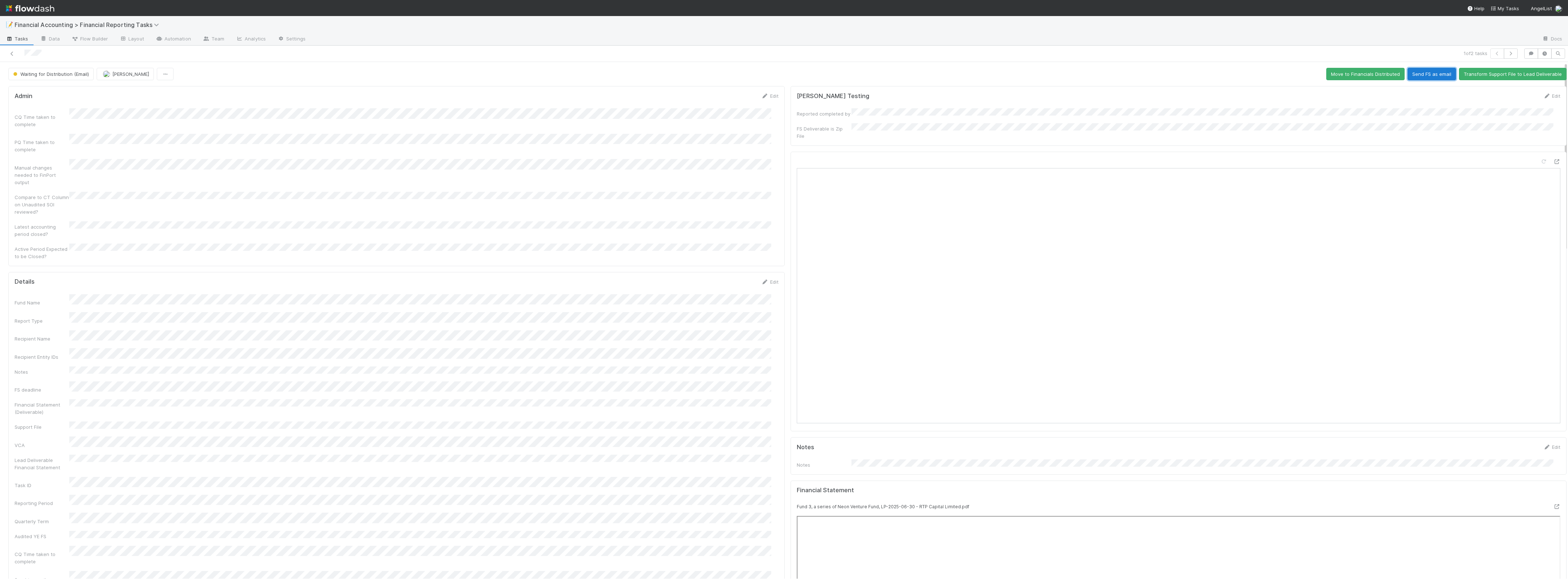
click at [1426, 80] on button "Send FS as email" at bounding box center [1432, 74] width 49 height 12
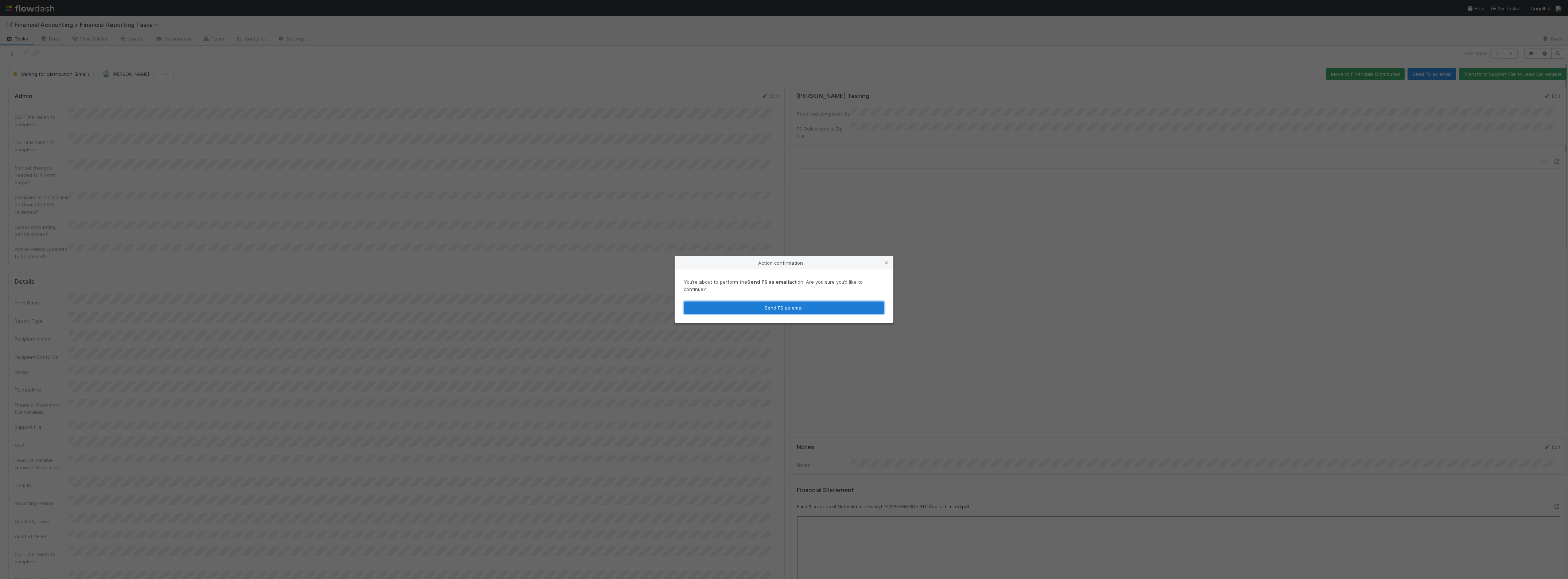
click at [825, 306] on button "Send FS as email" at bounding box center [783, 307] width 200 height 12
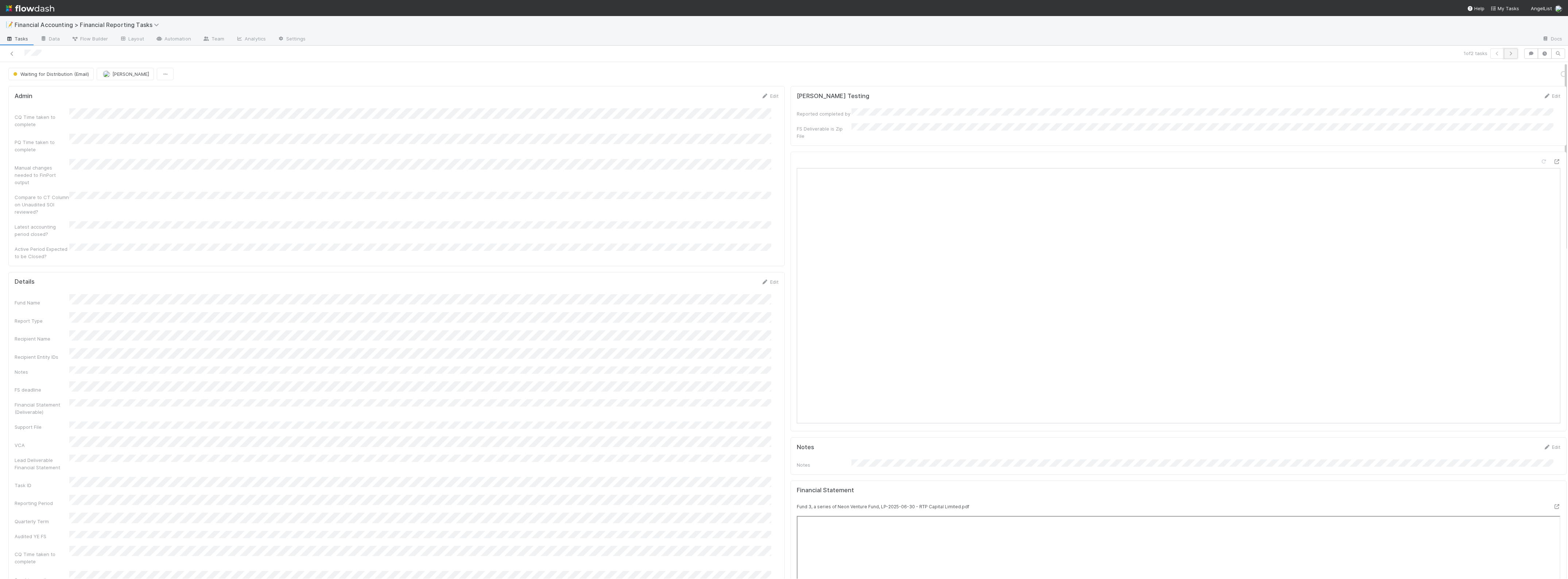
click at [1507, 55] on icon "button" at bounding box center [1511, 53] width 7 height 4
click at [1419, 74] on button "Send FS as email" at bounding box center [1432, 74] width 49 height 12
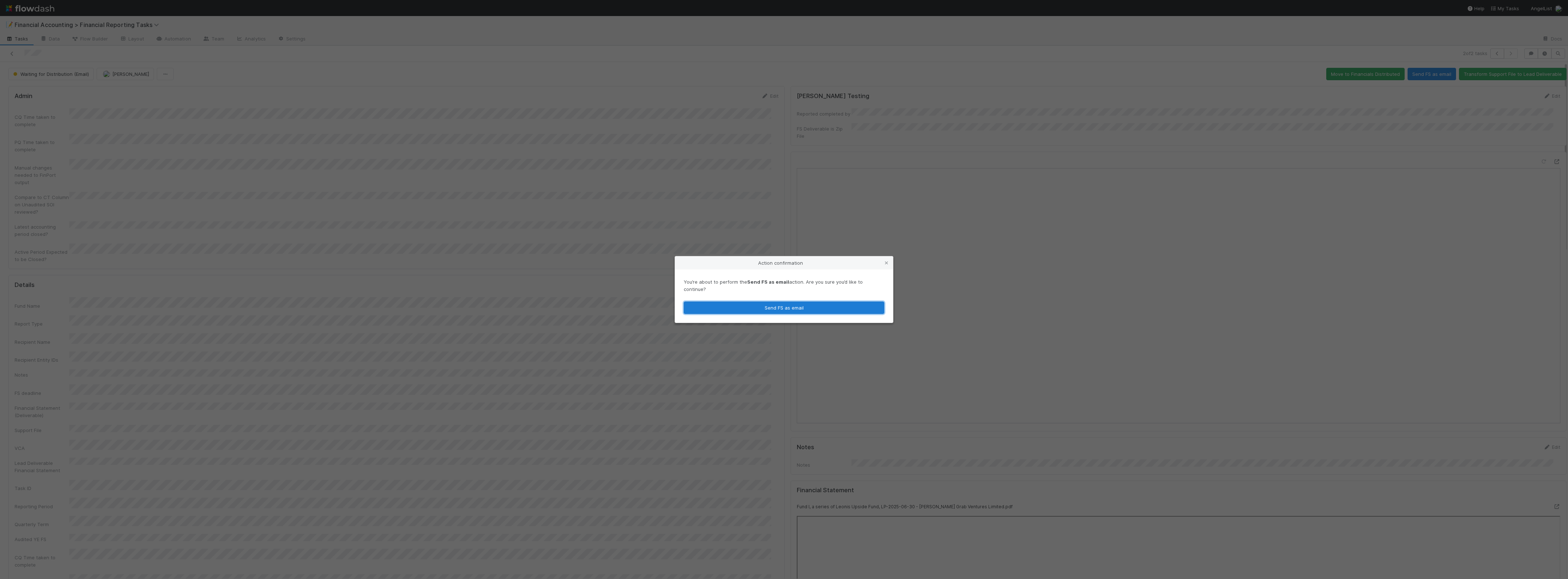
click at [767, 306] on button "Send FS as email" at bounding box center [783, 307] width 200 height 12
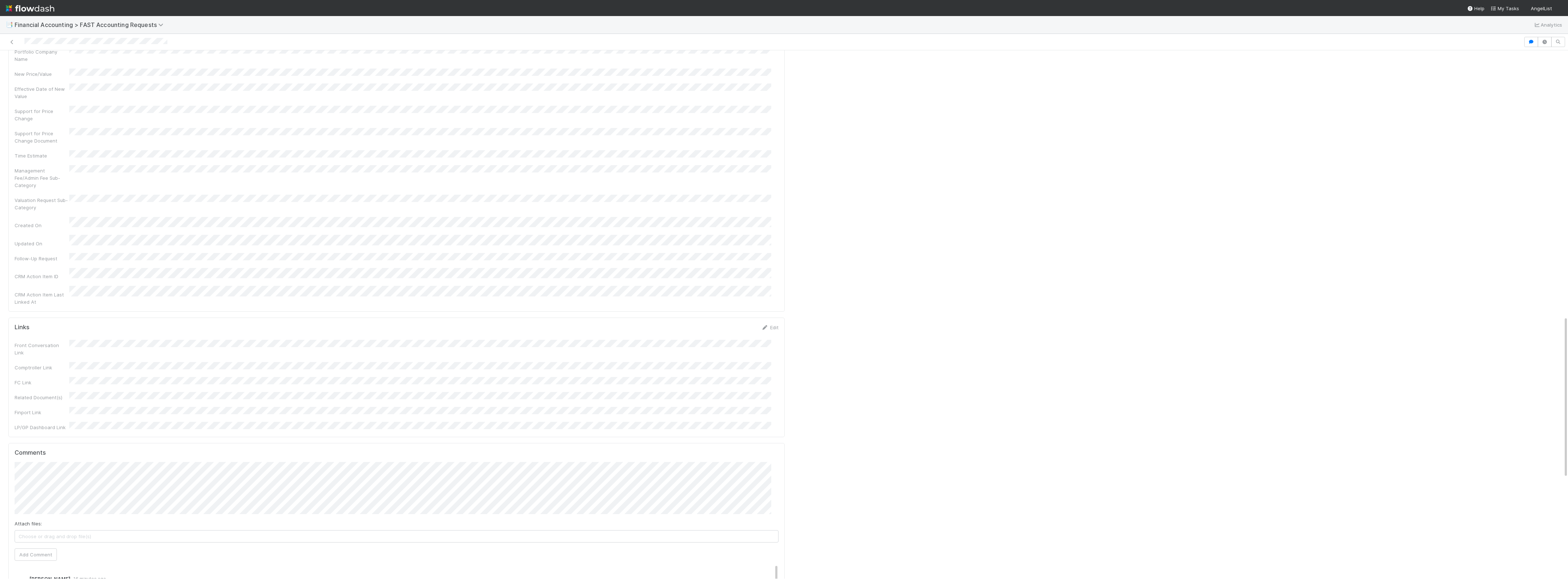
scroll to position [866, 0]
click at [39, 549] on button "Add Comment" at bounding box center [35, 555] width 42 height 12
click at [22, 60] on span "Inbox" at bounding box center [22, 63] width 21 height 6
click at [39, 104] on div "Follow-Ups" at bounding box center [57, 107] width 103 height 13
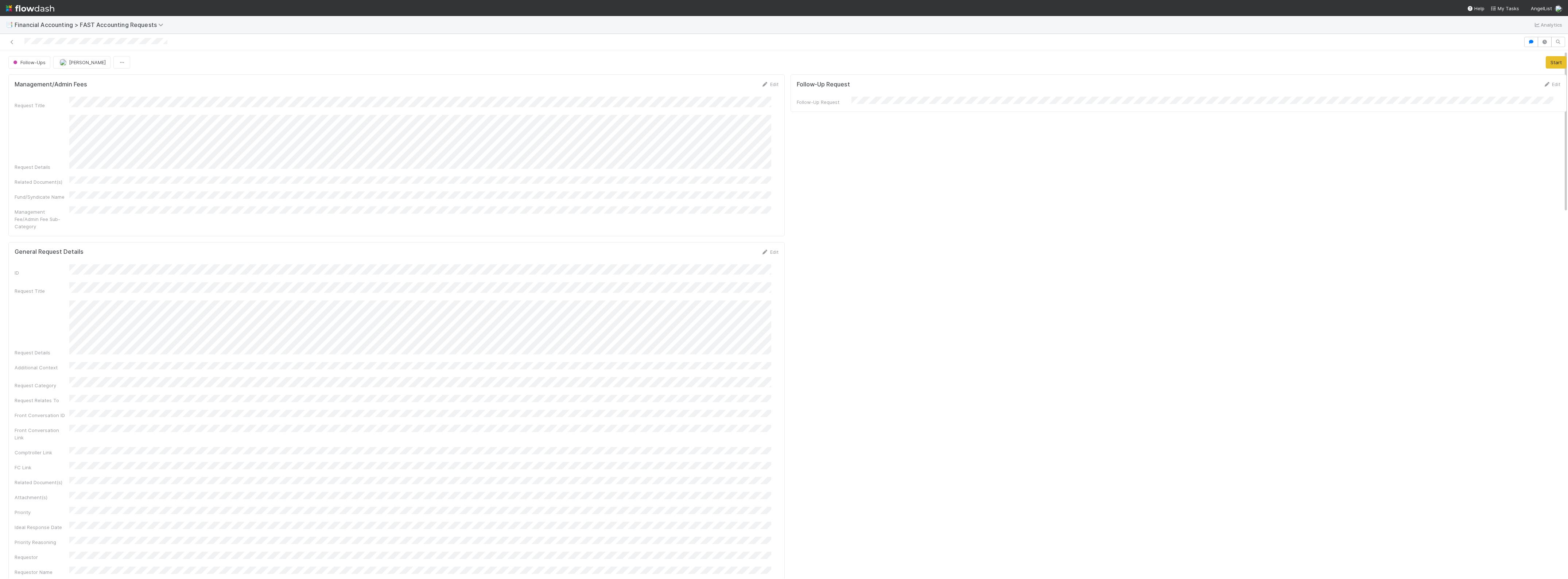
click at [5, 35] on div at bounding box center [784, 42] width 1568 height 16
click at [10, 40] on icon at bounding box center [12, 42] width 7 height 5
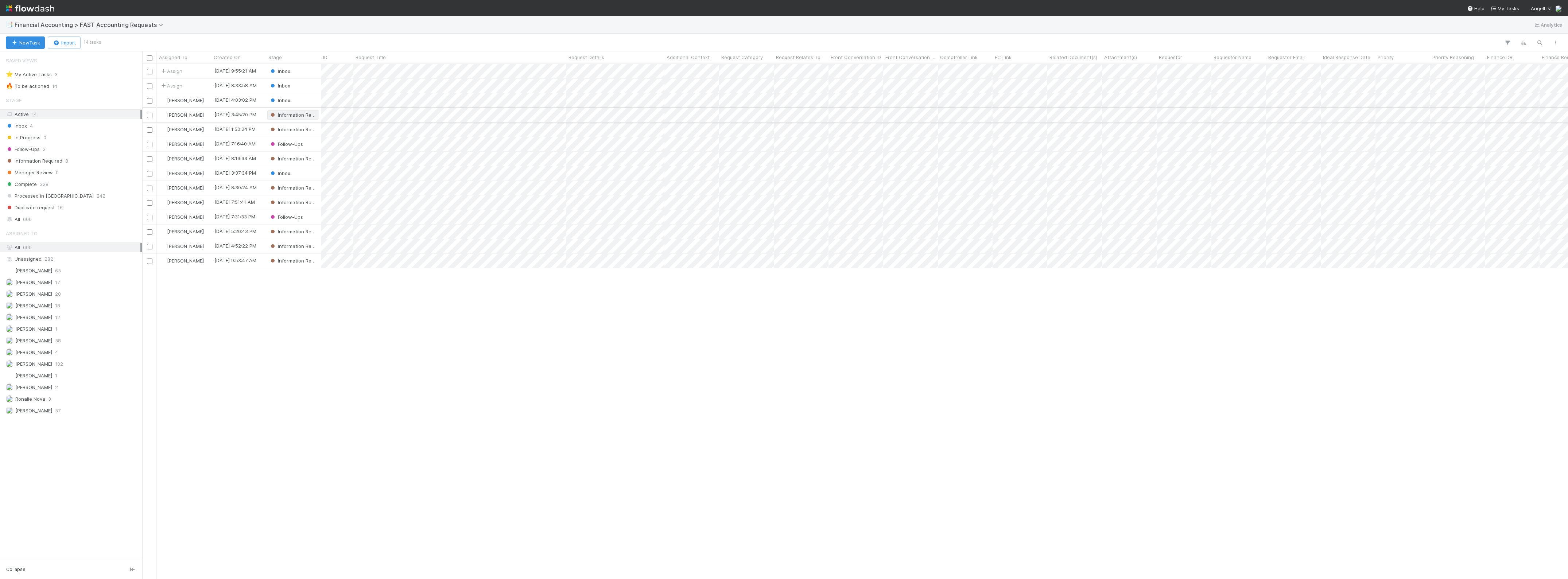
scroll to position [508, 1419]
click at [1112, 359] on div "Assign [DATE] 9:55:21 AM Inbox 0 0 0 [DATE] 9:55:21 AM Assign [DATE] 8:33:58 AM…" at bounding box center [855, 321] width 1426 height 514
